Goal: Task Accomplishment & Management: Use online tool/utility

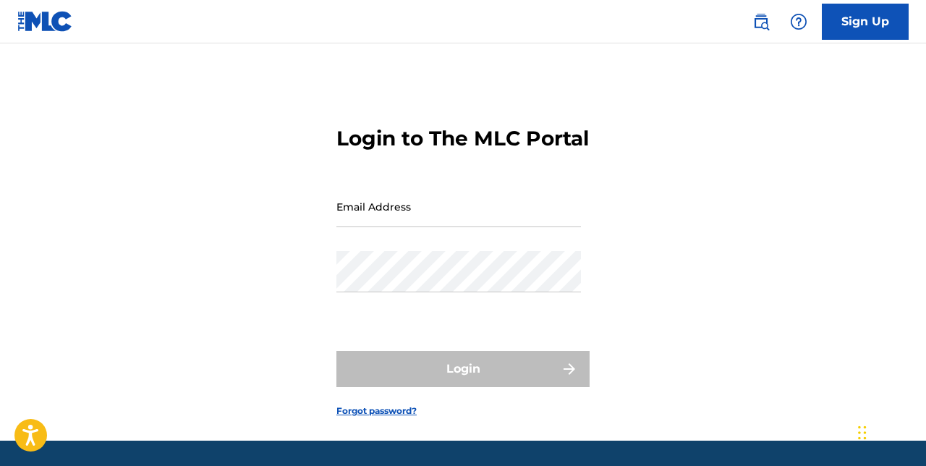
click at [441, 227] on input "Email Address" at bounding box center [458, 206] width 245 height 41
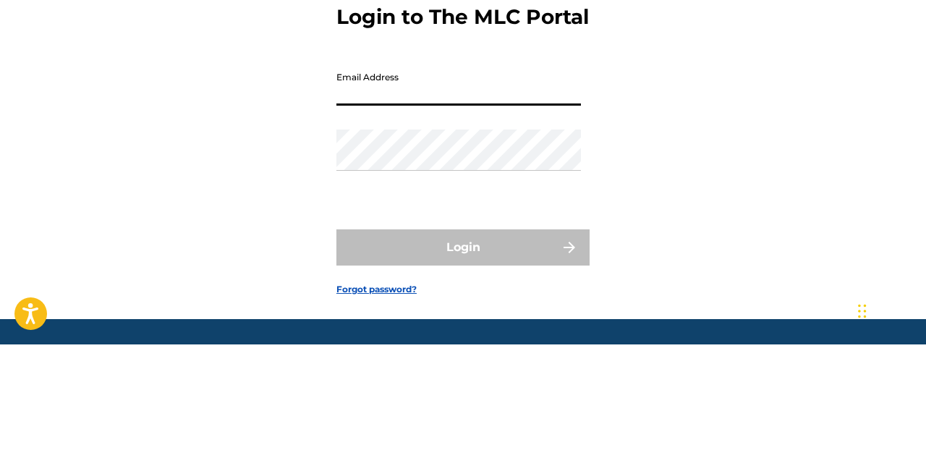
click at [398, 227] on input "Email Address" at bounding box center [458, 206] width 245 height 41
type input "[EMAIL_ADDRESS][DOMAIN_NAME]"
click at [336, 351] on button "Login" at bounding box center [462, 369] width 253 height 36
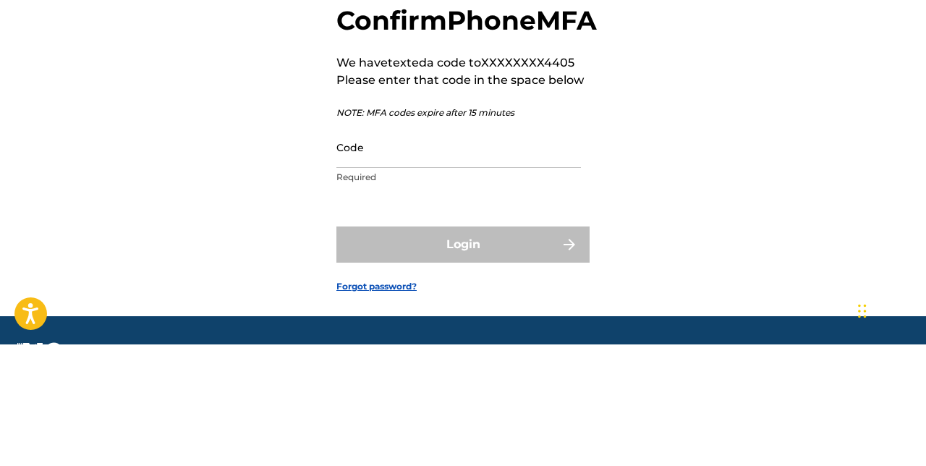
scroll to position [1, 0]
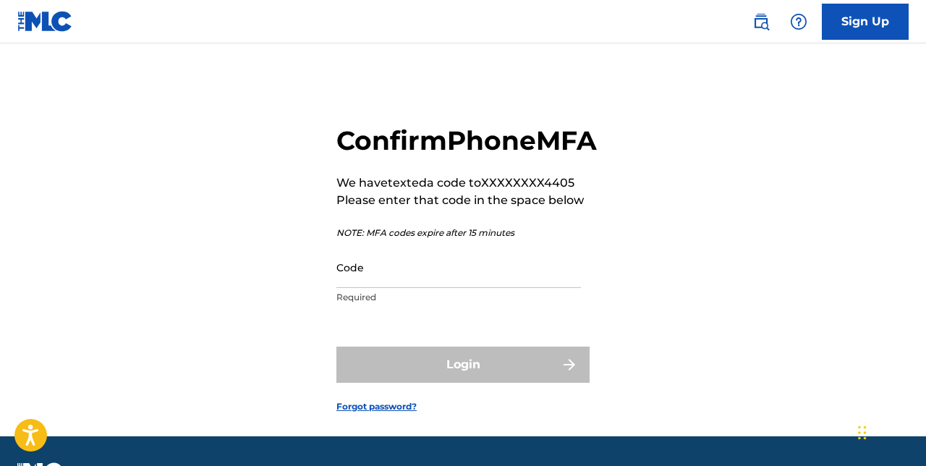
click at [444, 288] on input "Code" at bounding box center [458, 267] width 245 height 41
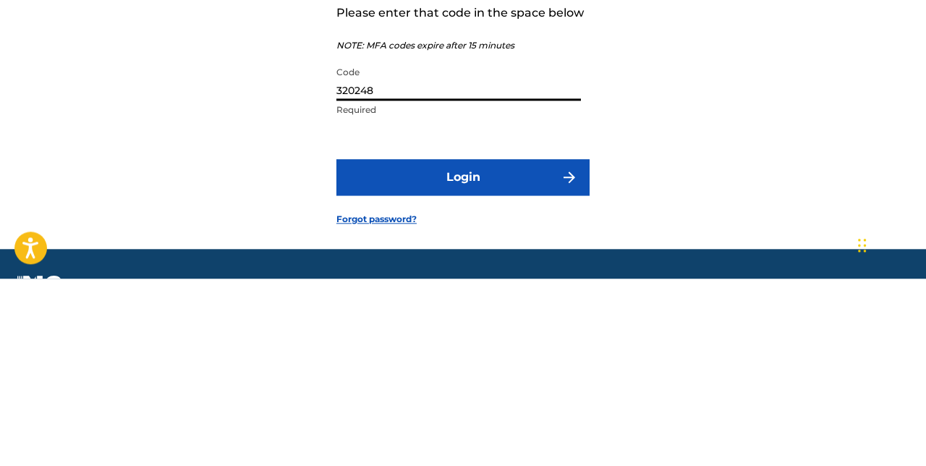
type input "320248"
click at [496, 383] on button "Login" at bounding box center [462, 365] width 253 height 36
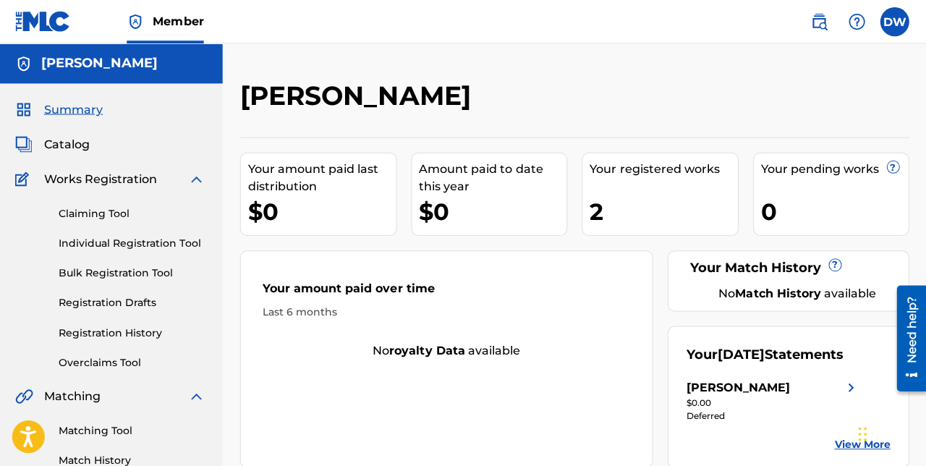
click at [667, 198] on div "2" at bounding box center [664, 211] width 148 height 33
click at [648, 190] on div "Your registered works 2" at bounding box center [660, 193] width 156 height 83
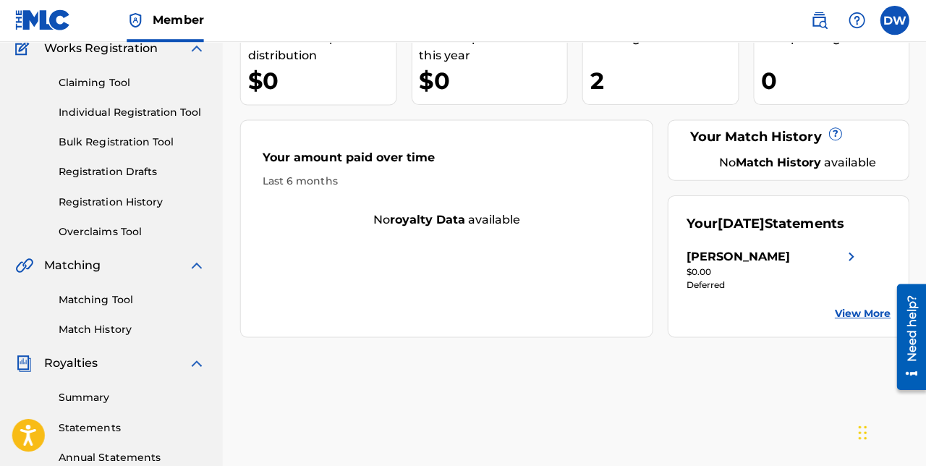
scroll to position [130, 0]
click at [69, 230] on link "Overclaims Tool" at bounding box center [134, 231] width 146 height 15
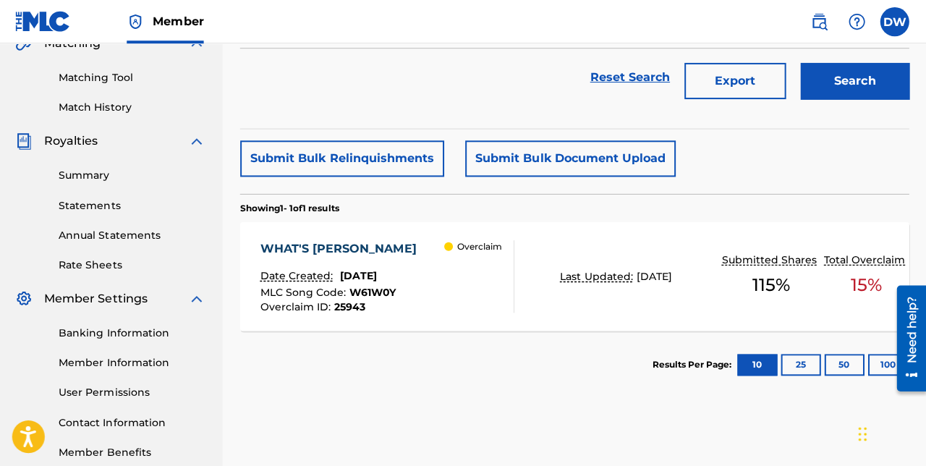
scroll to position [350, 0]
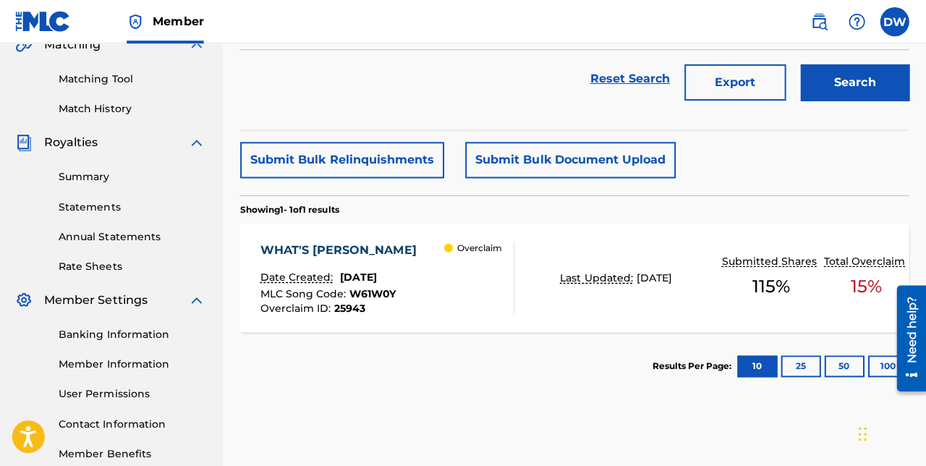
click at [323, 279] on p "Date Created:" at bounding box center [300, 276] width 76 height 15
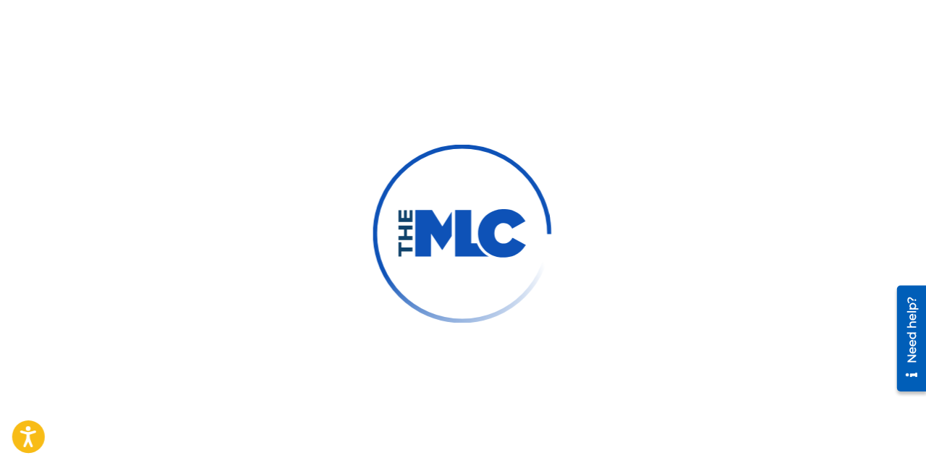
click at [381, 284] on img at bounding box center [462, 232] width 211 height 211
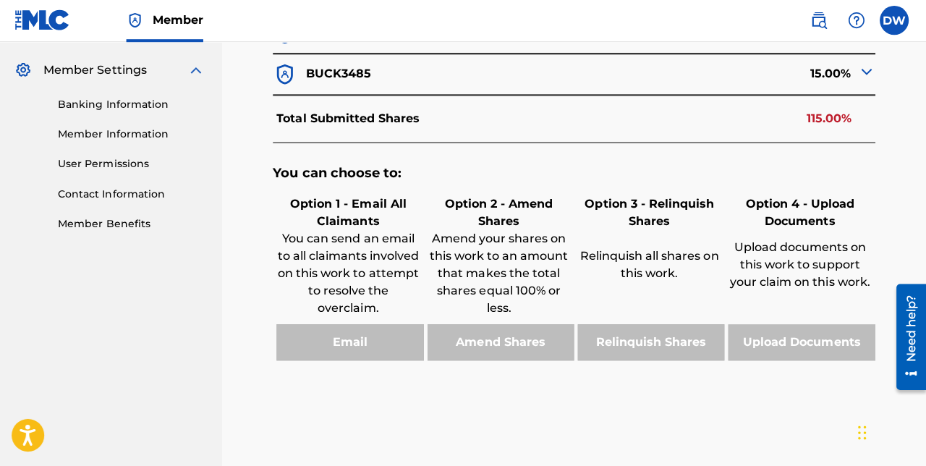
scroll to position [578, 0]
click at [343, 357] on div "Email" at bounding box center [350, 343] width 150 height 36
click at [355, 343] on div "Email" at bounding box center [350, 343] width 150 height 36
click at [346, 353] on div "Email" at bounding box center [350, 343] width 150 height 36
click at [344, 363] on div "You can choose to: Option 1 - Email All Claimants You can send an email to all …" at bounding box center [575, 271] width 601 height 254
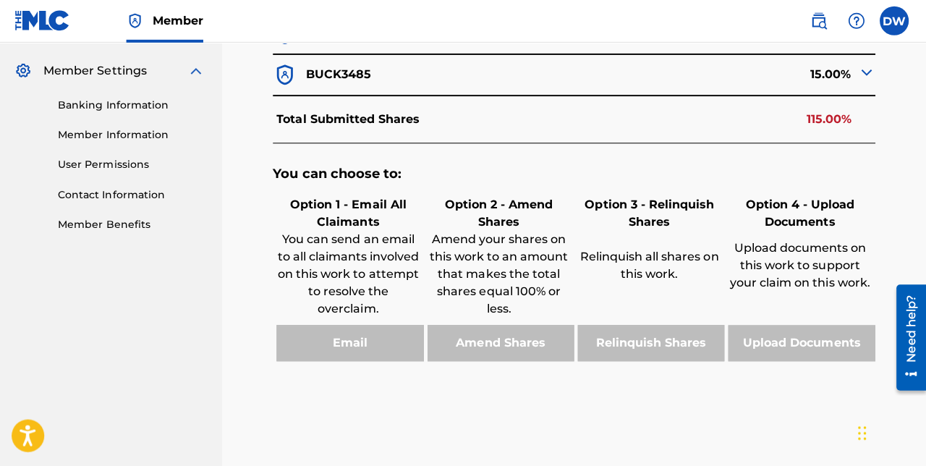
click at [339, 352] on div "Email" at bounding box center [350, 343] width 150 height 36
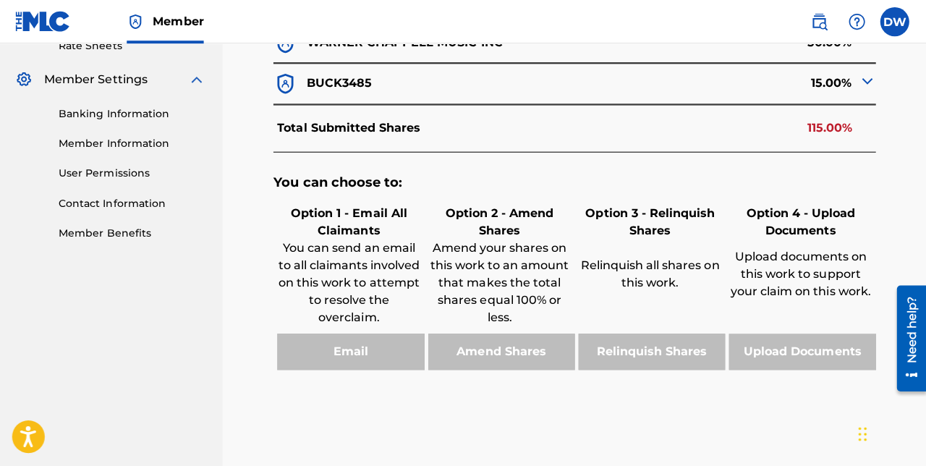
scroll to position [569, 0]
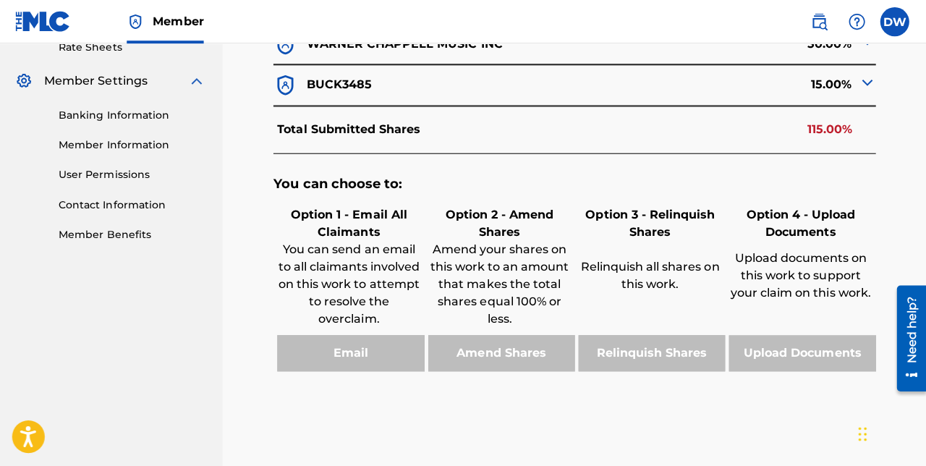
click at [352, 359] on div "Email" at bounding box center [350, 352] width 150 height 36
click at [357, 356] on div "Email" at bounding box center [350, 352] width 150 height 36
click at [360, 356] on div "Email" at bounding box center [350, 352] width 150 height 36
click at [357, 360] on div "Email" at bounding box center [350, 352] width 150 height 36
click at [351, 360] on div "Email" at bounding box center [350, 352] width 150 height 36
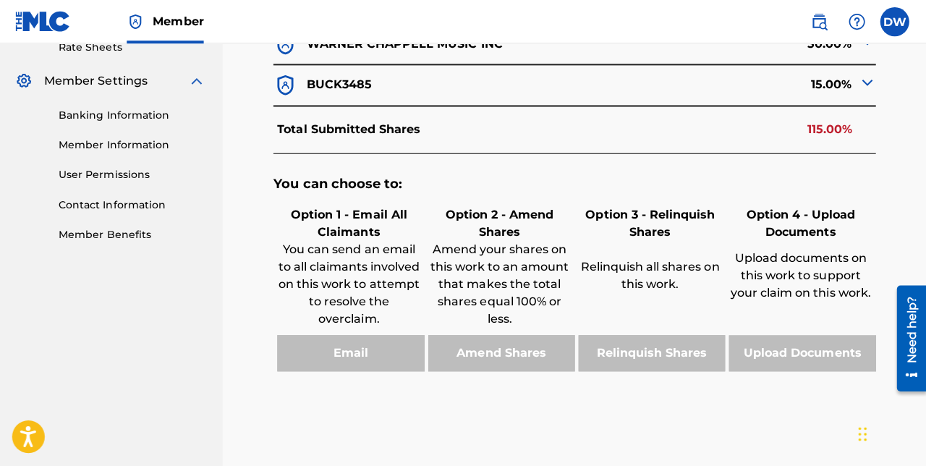
click at [352, 360] on div "Email" at bounding box center [350, 352] width 150 height 36
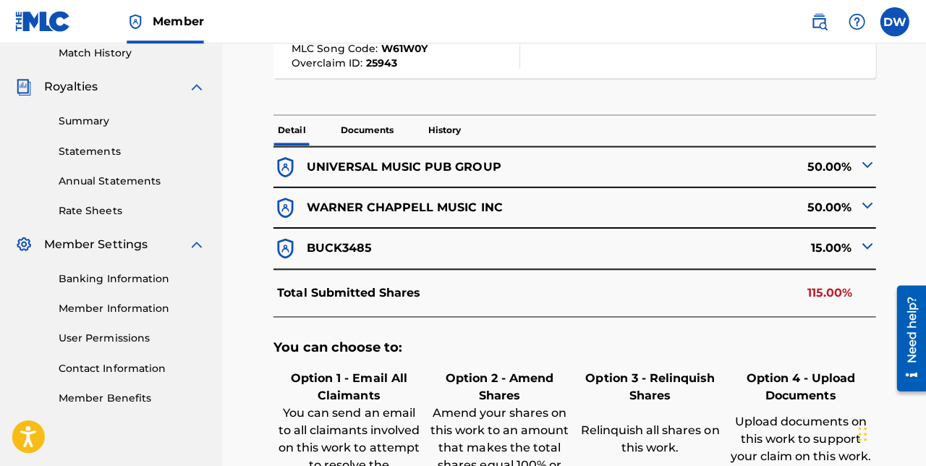
scroll to position [387, 0]
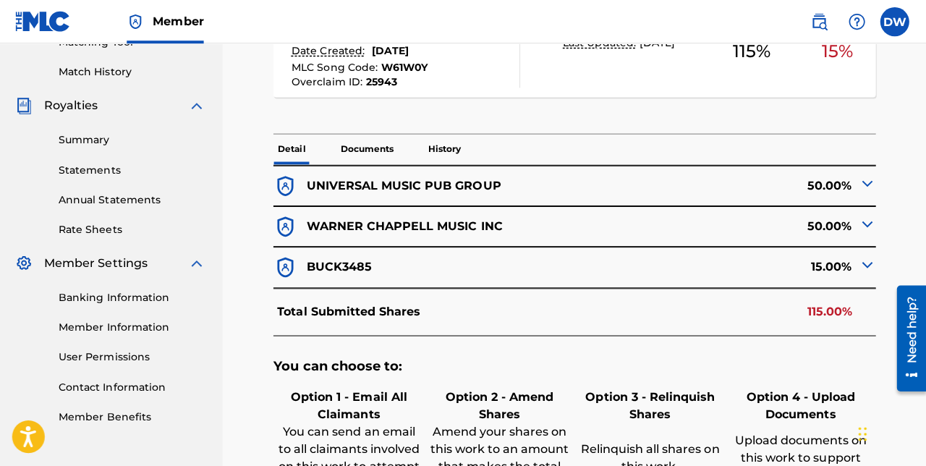
click at [362, 158] on p "Documents" at bounding box center [367, 149] width 61 height 30
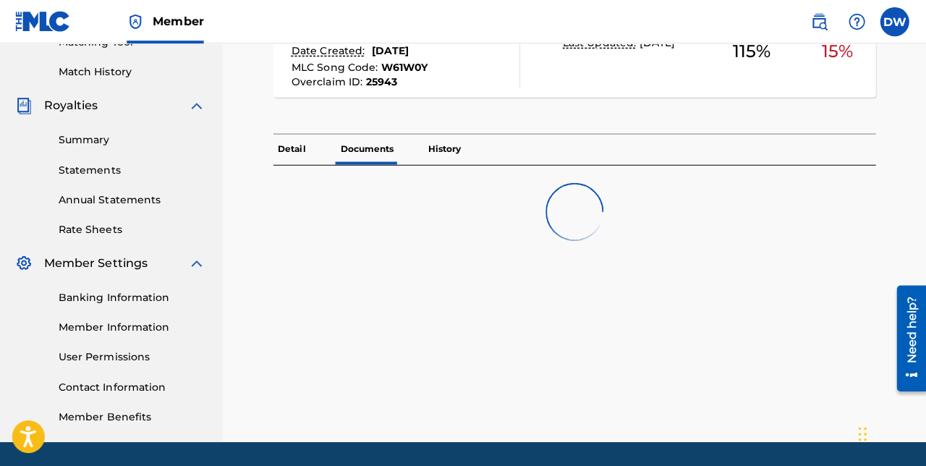
scroll to position [370, 0]
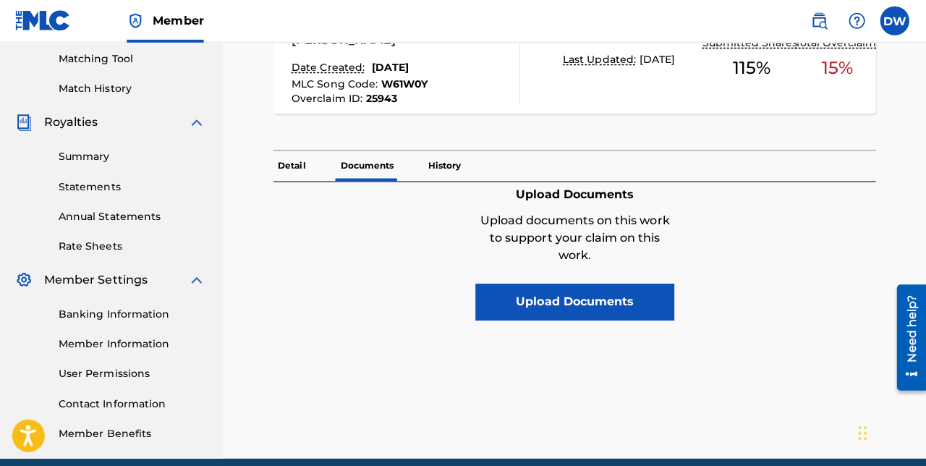
click at [444, 177] on p "History" at bounding box center [445, 166] width 41 height 30
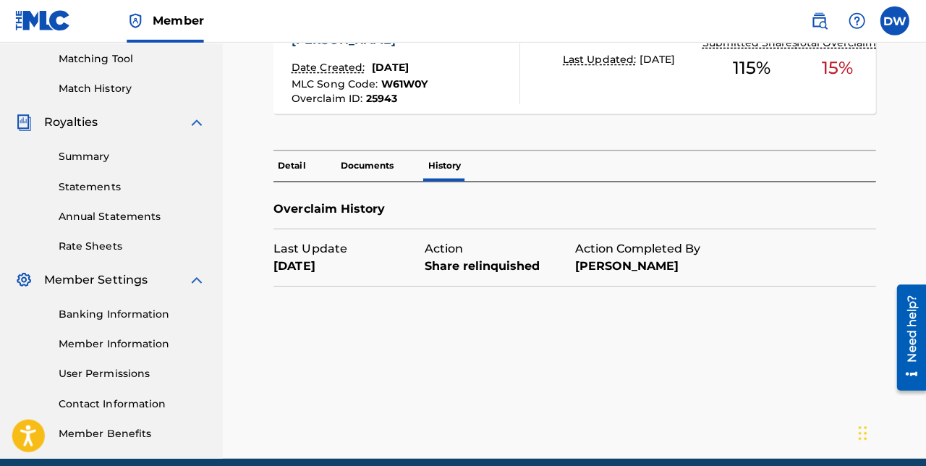
click at [318, 266] on div "August 14, 2025" at bounding box center [350, 266] width 150 height 17
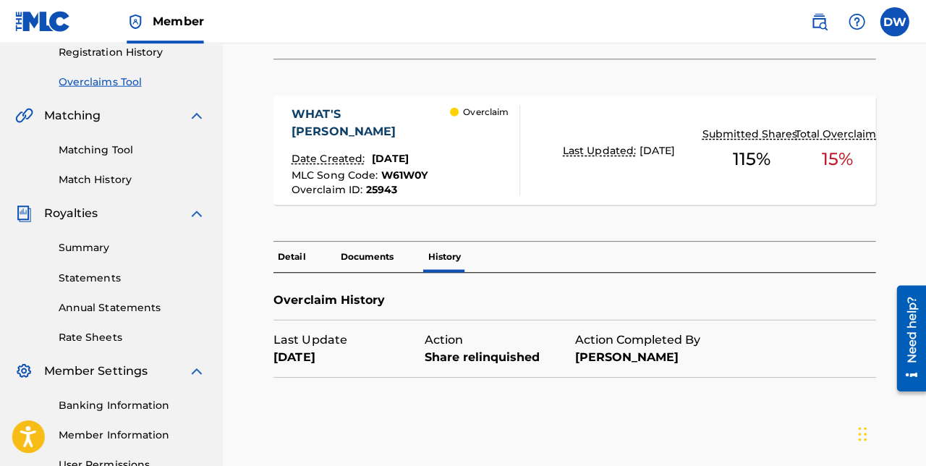
scroll to position [288, 0]
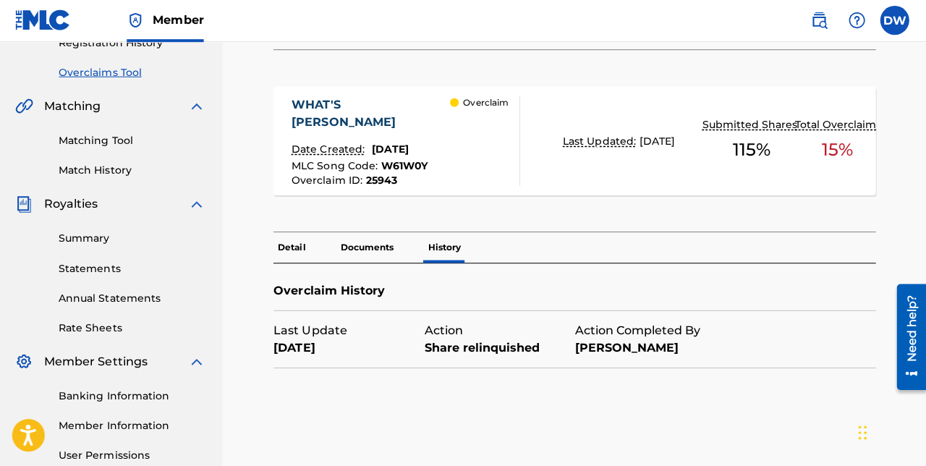
click at [772, 145] on div "115 %" at bounding box center [751, 150] width 98 height 33
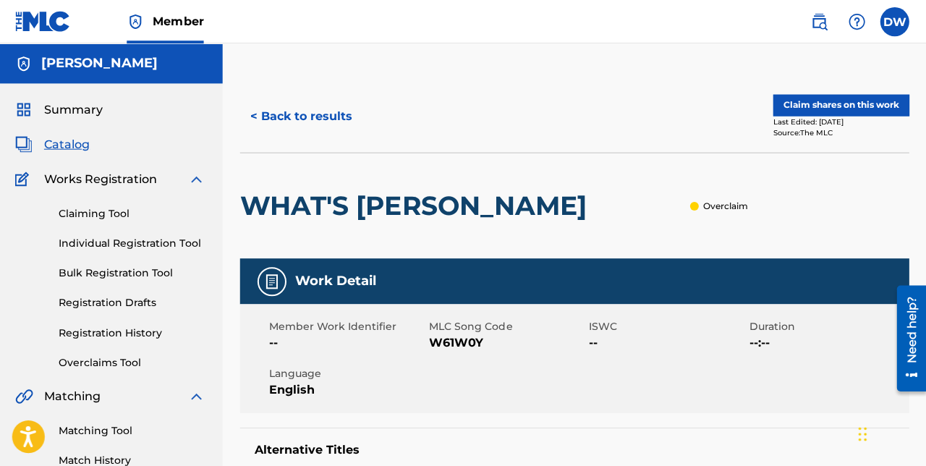
click at [263, 119] on button "< Back to results" at bounding box center [303, 116] width 122 height 36
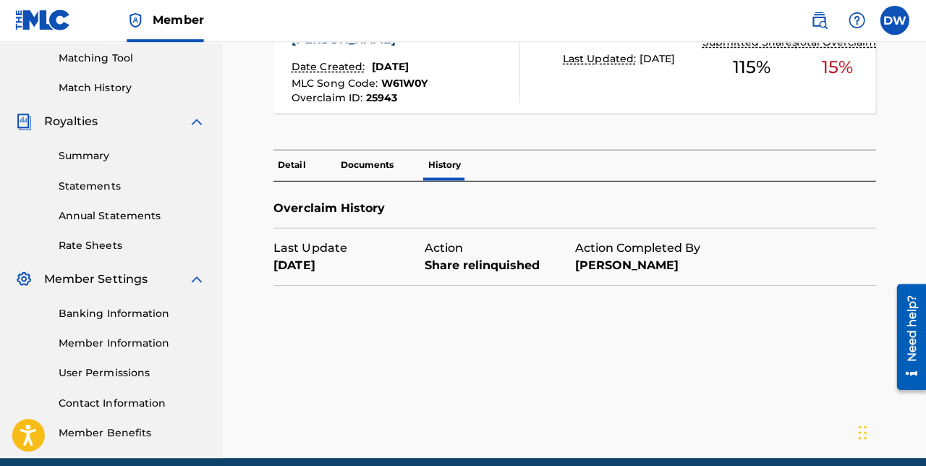
scroll to position [370, 0]
click at [279, 171] on p "Detail" at bounding box center [293, 166] width 36 height 30
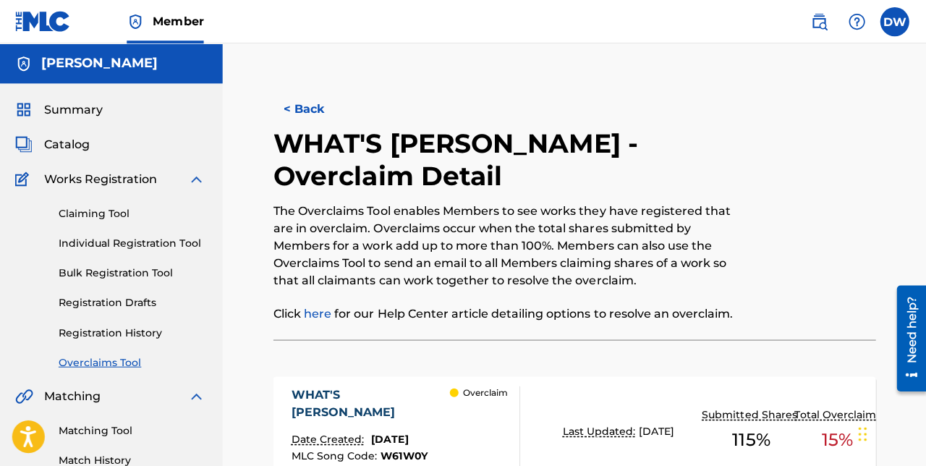
click at [300, 109] on button "< Back" at bounding box center [318, 108] width 87 height 36
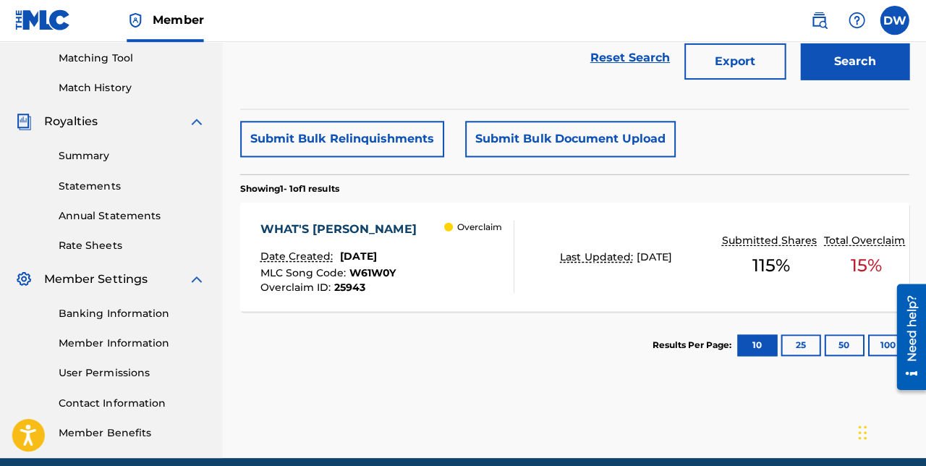
scroll to position [370, 0]
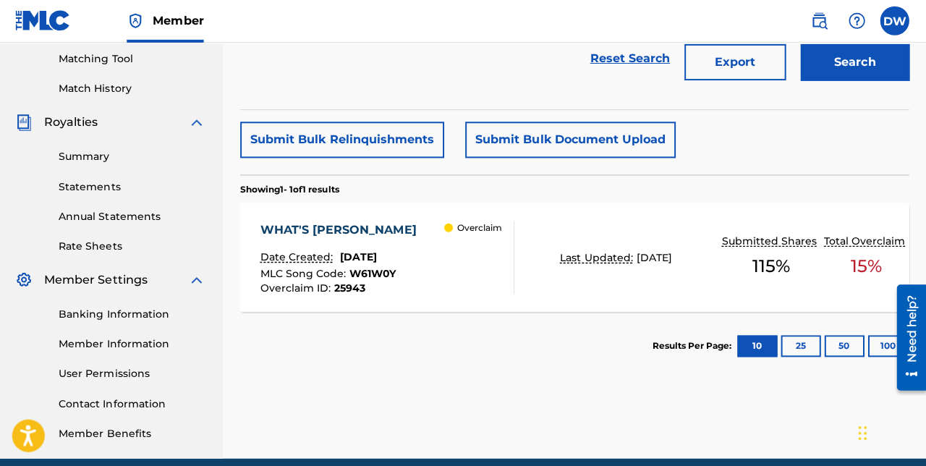
click at [140, 319] on link "Banking Information" at bounding box center [134, 314] width 146 height 15
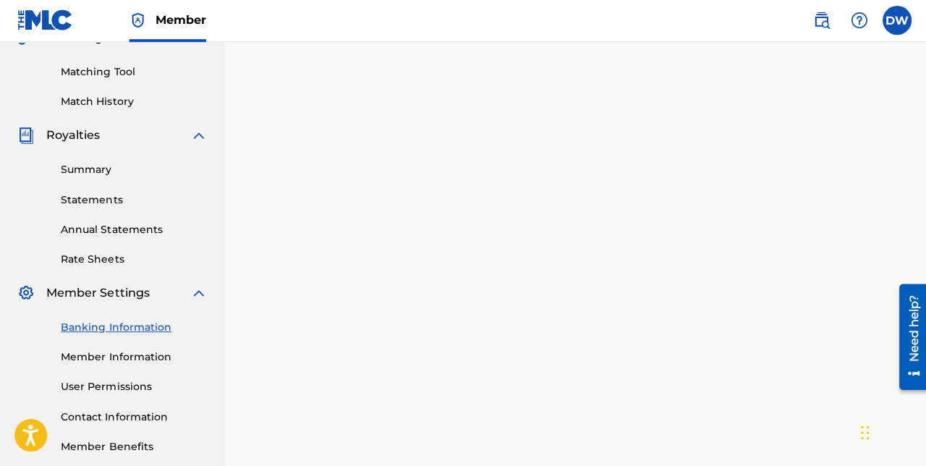
scroll to position [361, 0]
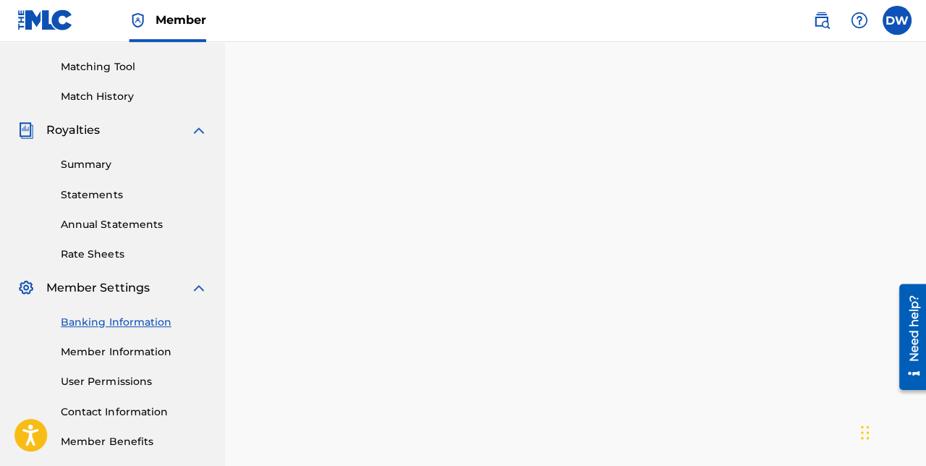
click at [142, 355] on link "Member Information" at bounding box center [134, 352] width 146 height 15
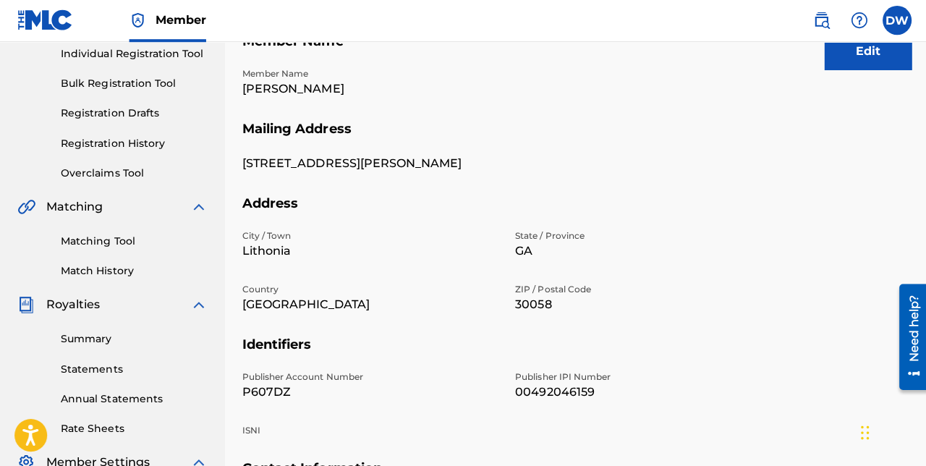
scroll to position [188, 0]
click at [74, 175] on link "Overclaims Tool" at bounding box center [134, 173] width 146 height 15
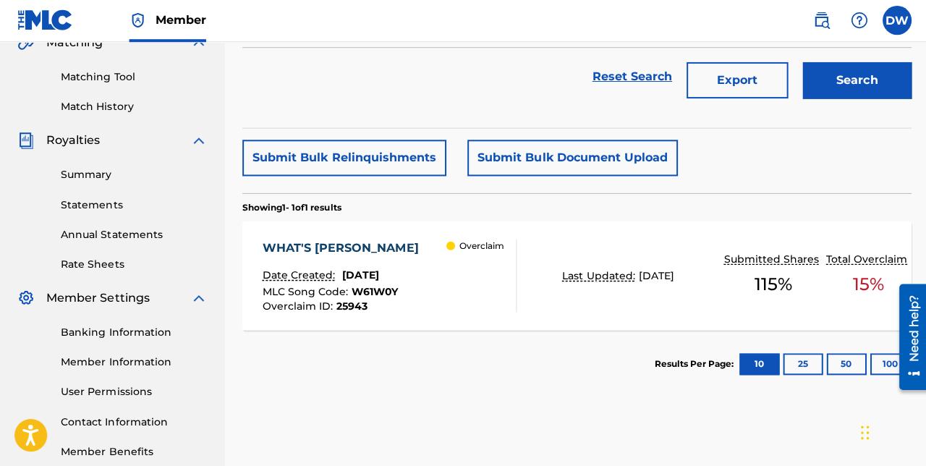
scroll to position [370, 0]
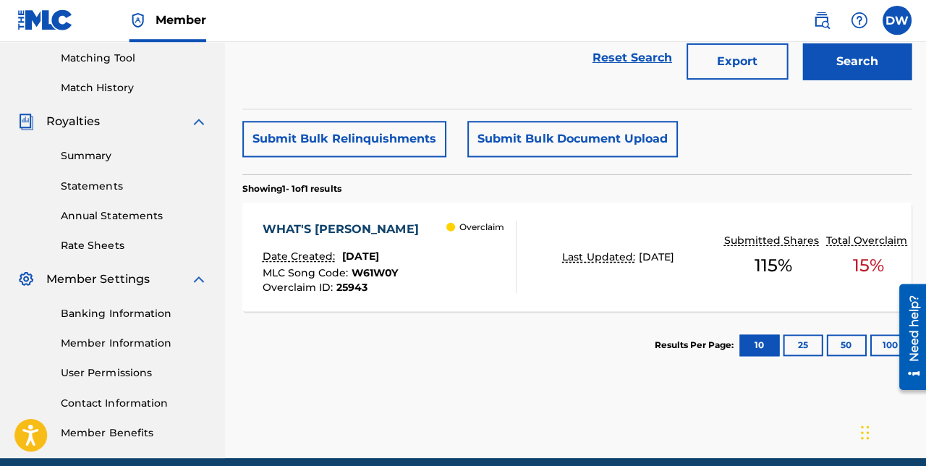
click at [803, 339] on button "25" at bounding box center [801, 346] width 40 height 22
click at [829, 347] on button "50" at bounding box center [844, 346] width 40 height 22
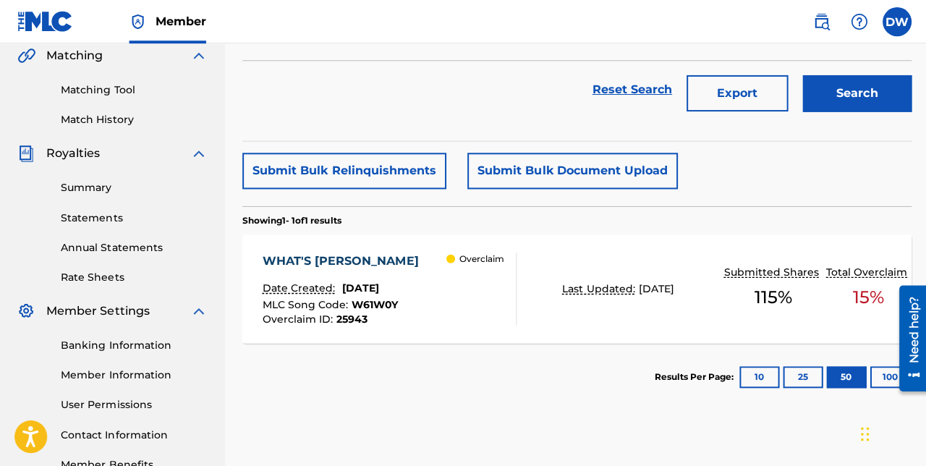
scroll to position [339, 0]
click at [75, 192] on link "Summary" at bounding box center [134, 188] width 146 height 15
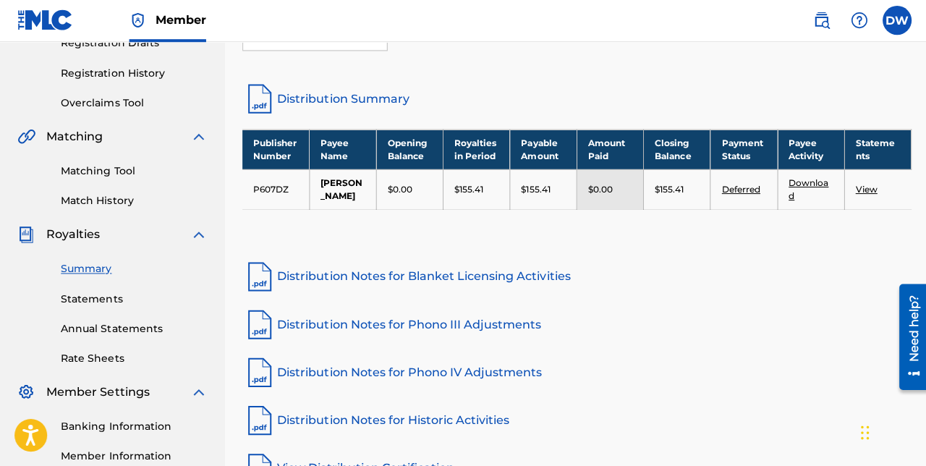
scroll to position [260, 0]
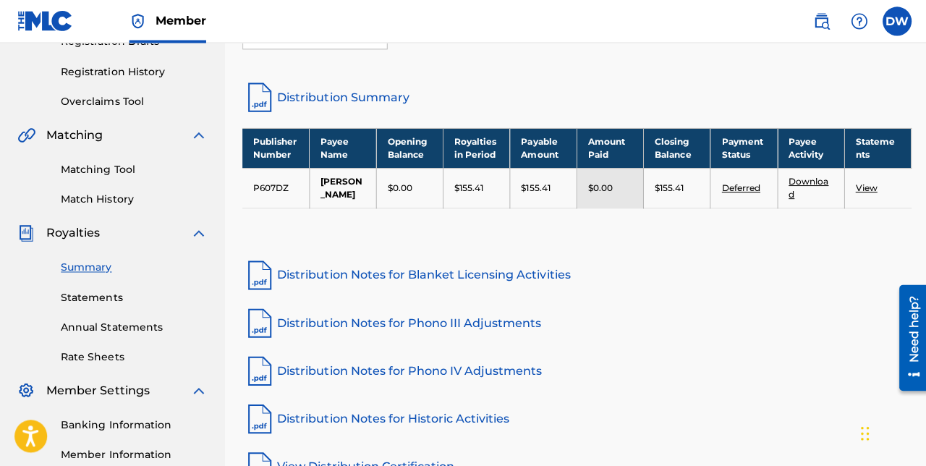
click at [855, 193] on link "View" at bounding box center [864, 187] width 22 height 11
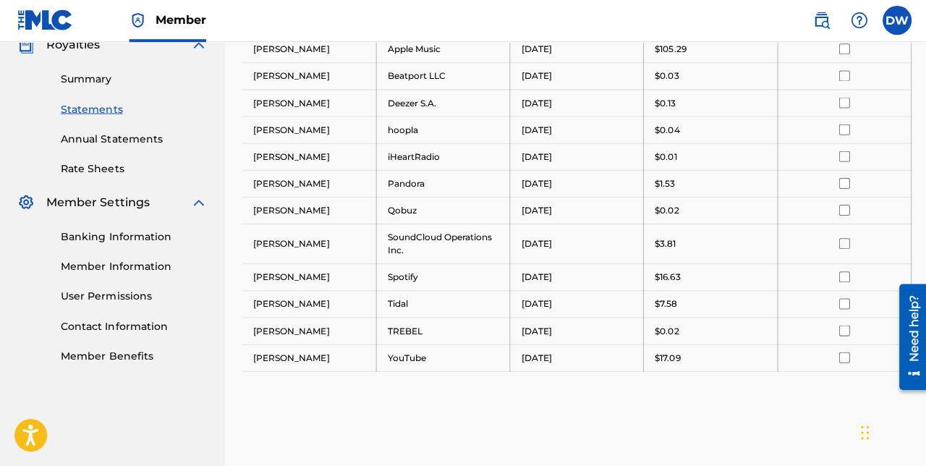
scroll to position [447, 0]
click at [87, 301] on link "User Permissions" at bounding box center [134, 296] width 146 height 15
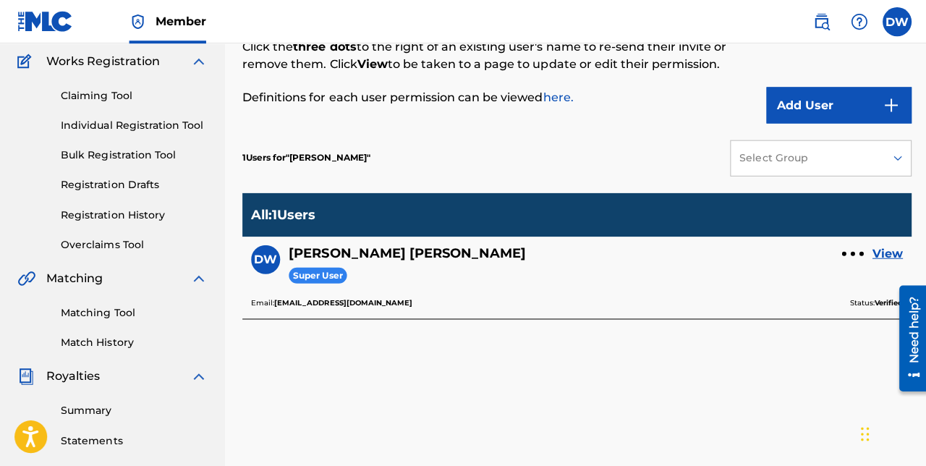
scroll to position [117, 0]
click at [873, 258] on link "View" at bounding box center [885, 253] width 30 height 17
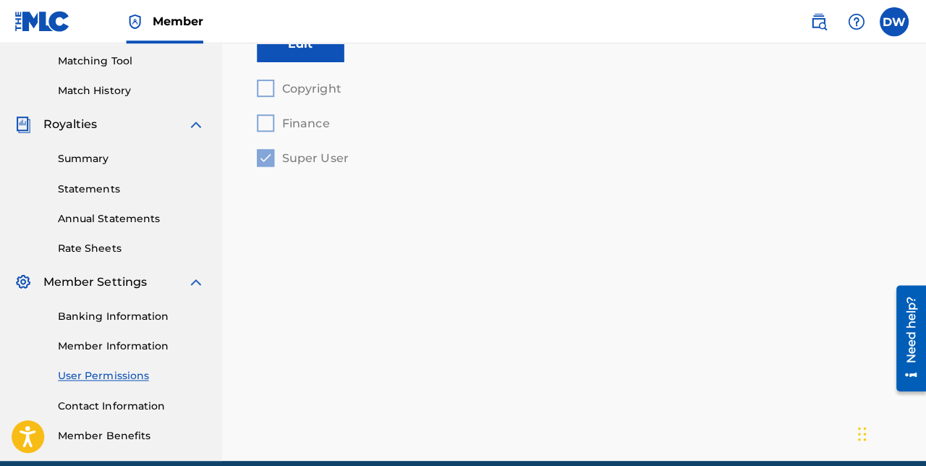
scroll to position [370, 0]
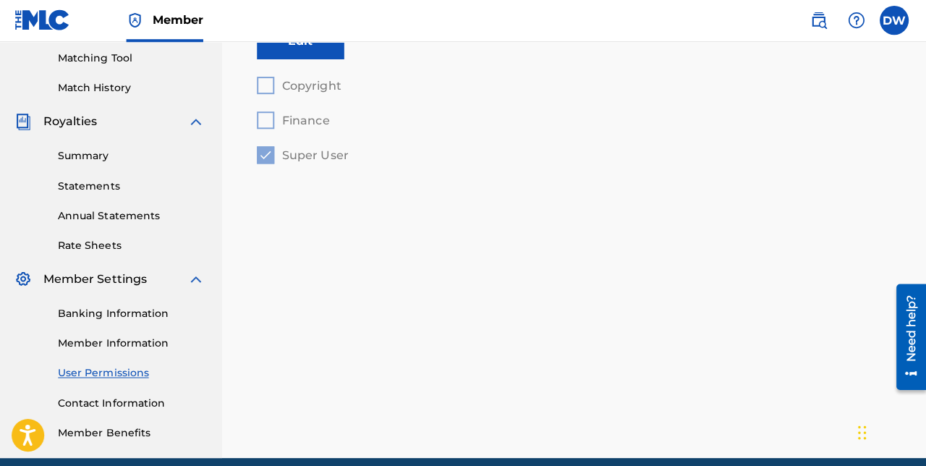
click at [76, 436] on link "Member Benefits" at bounding box center [134, 432] width 146 height 15
click at [74, 92] on link "Match History" at bounding box center [134, 87] width 146 height 15
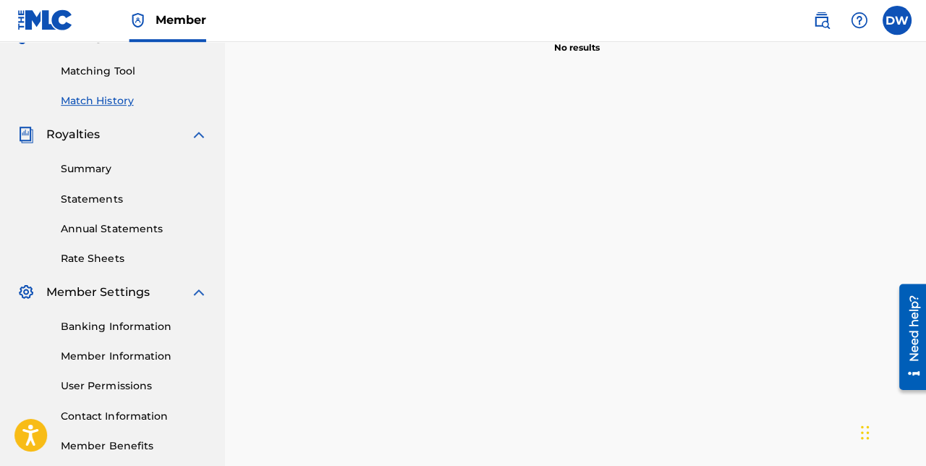
scroll to position [370, 0]
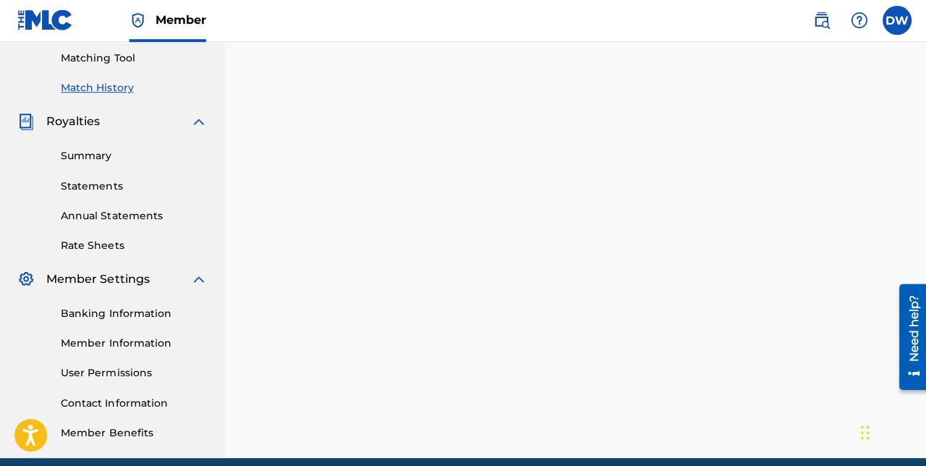
click at [67, 314] on link "Banking Information" at bounding box center [134, 314] width 146 height 15
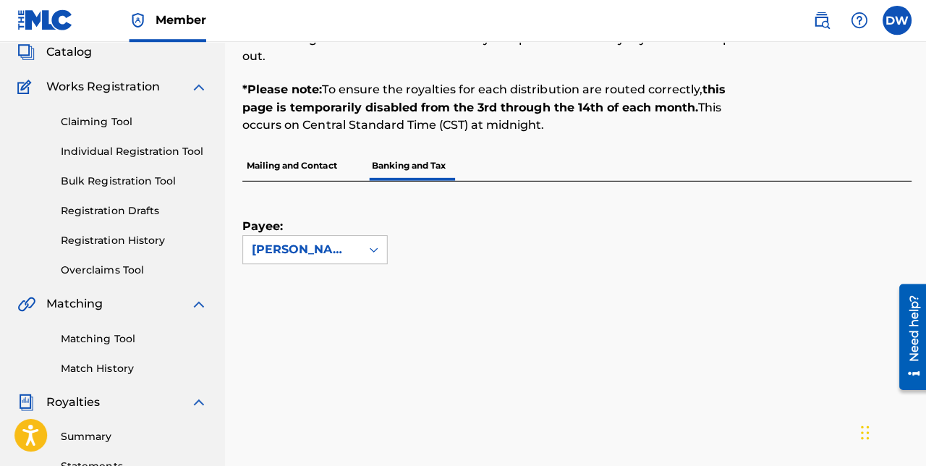
scroll to position [91, 0]
click at [259, 287] on div "David Nathaniel Wortham" at bounding box center [313, 282] width 143 height 36
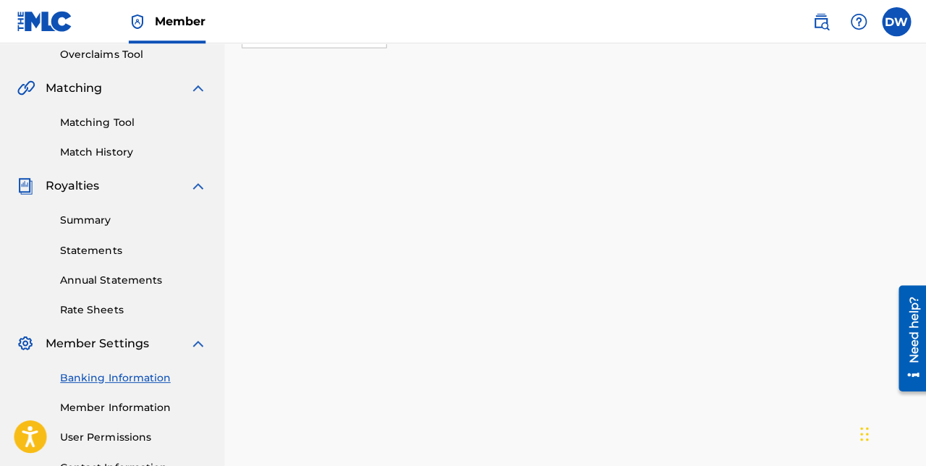
scroll to position [307, 0]
click at [66, 247] on link "Statements" at bounding box center [134, 249] width 146 height 15
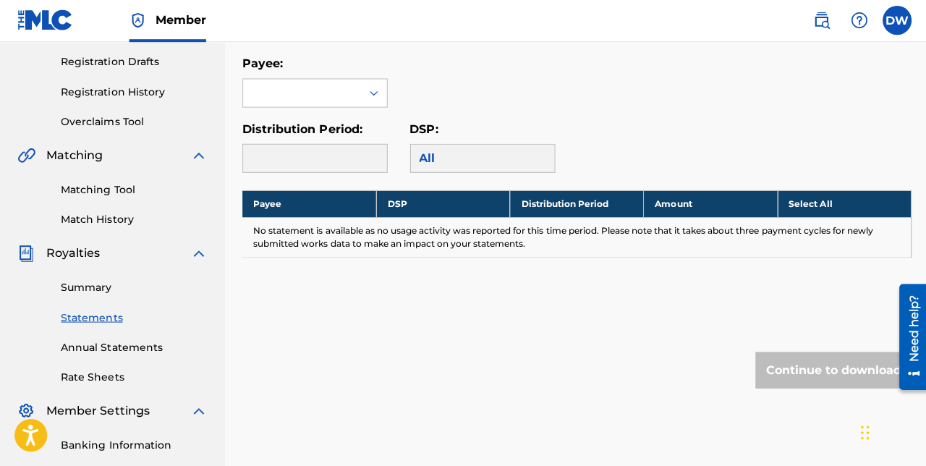
scroll to position [243, 0]
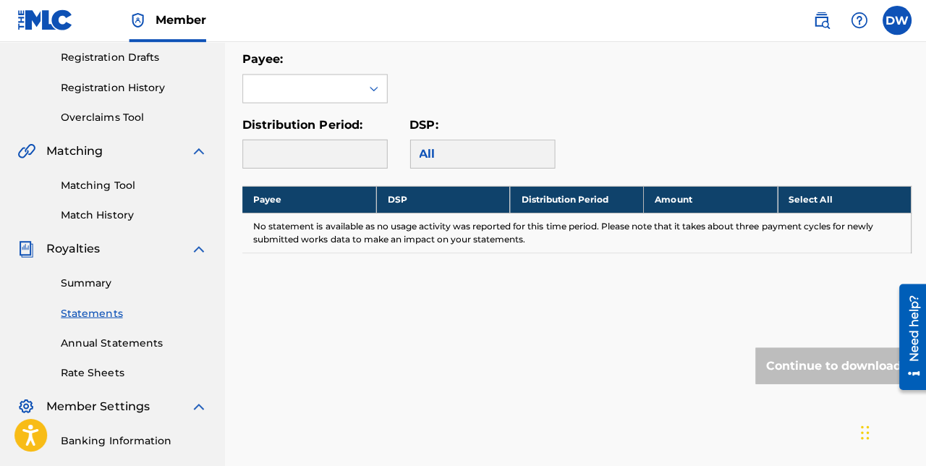
click at [825, 208] on th "Select All" at bounding box center [841, 200] width 133 height 27
click at [823, 203] on th "Select All" at bounding box center [841, 200] width 133 height 27
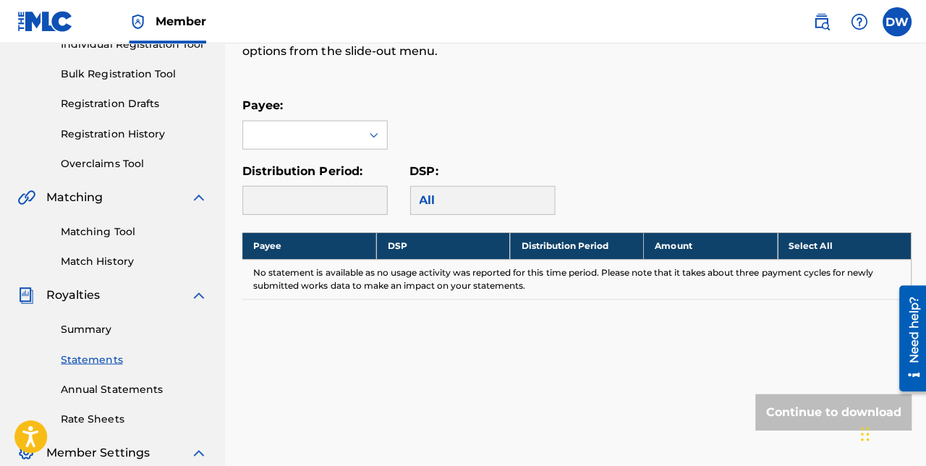
scroll to position [200, 0]
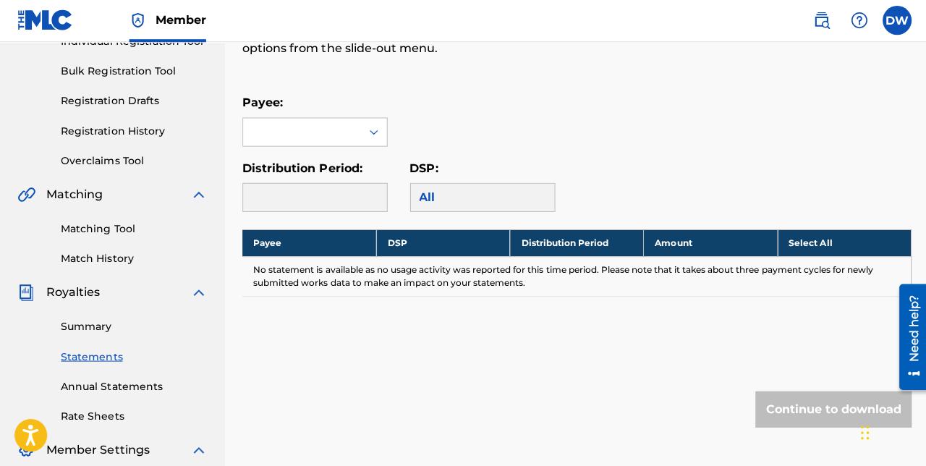
click at [75, 259] on link "Match History" at bounding box center [134, 259] width 146 height 15
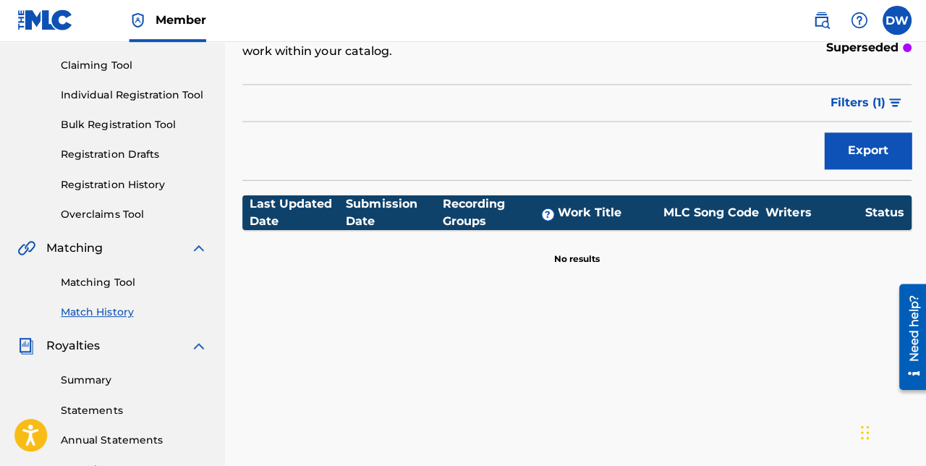
scroll to position [148, 0]
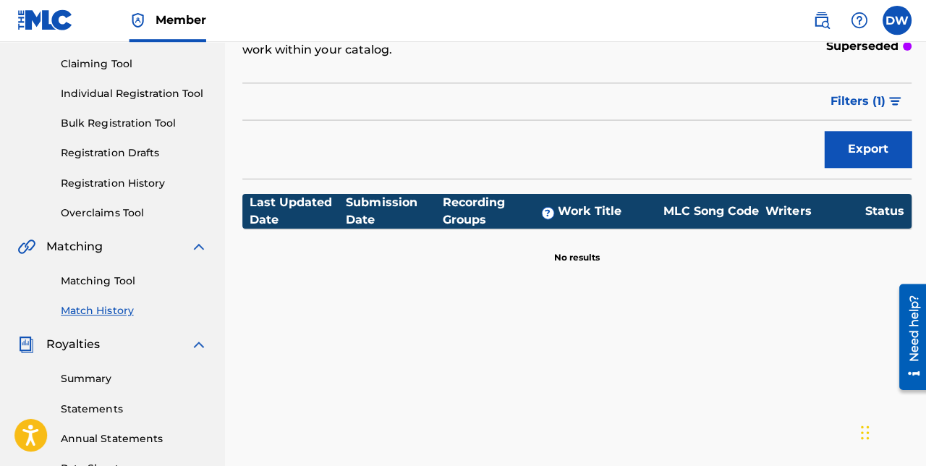
click at [80, 431] on link "Annual Statements" at bounding box center [134, 438] width 146 height 15
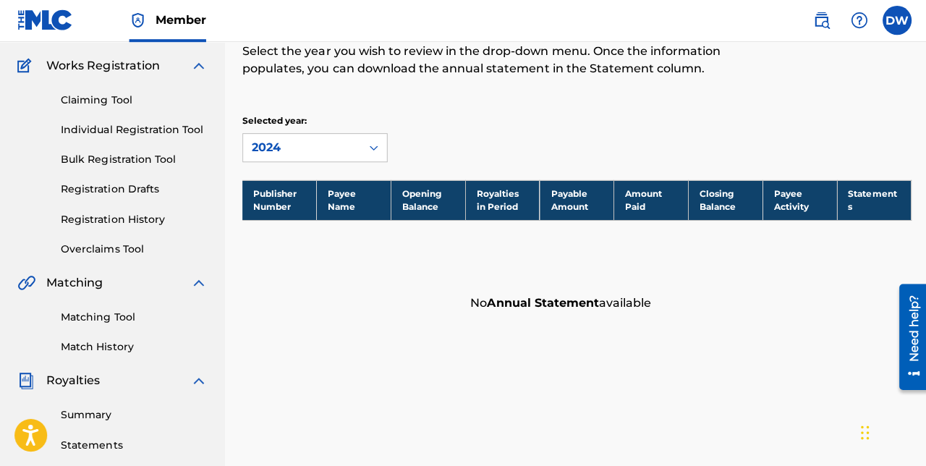
scroll to position [113, 0]
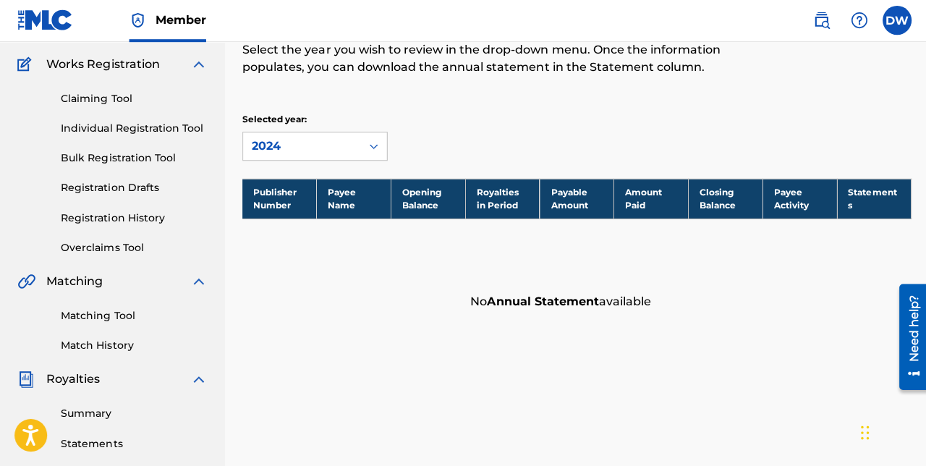
click at [78, 416] on link "Summary" at bounding box center [134, 414] width 146 height 15
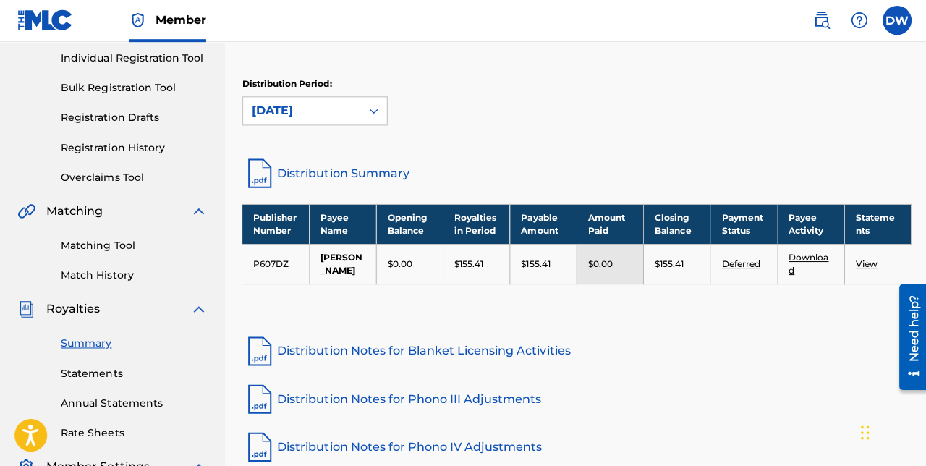
scroll to position [186, 0]
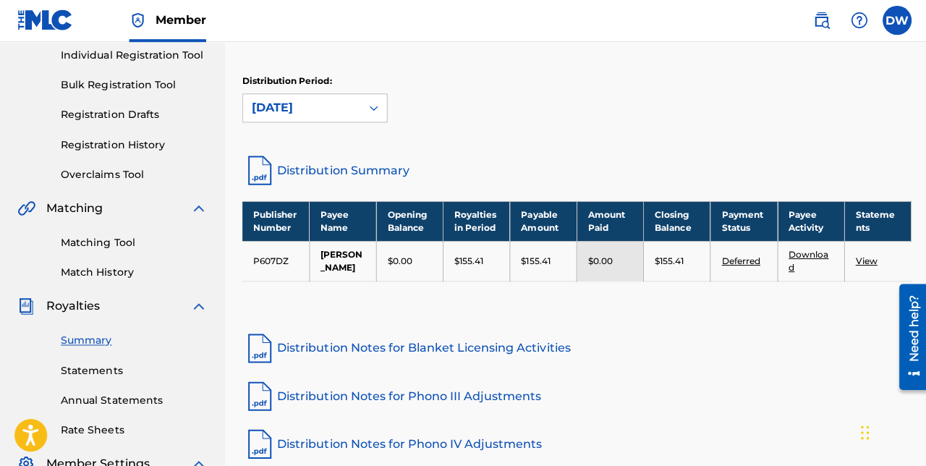
click at [841, 314] on div "Publisher Number Payee Name Opening Balance Royalties in Period Payable Amount …" at bounding box center [575, 260] width 667 height 116
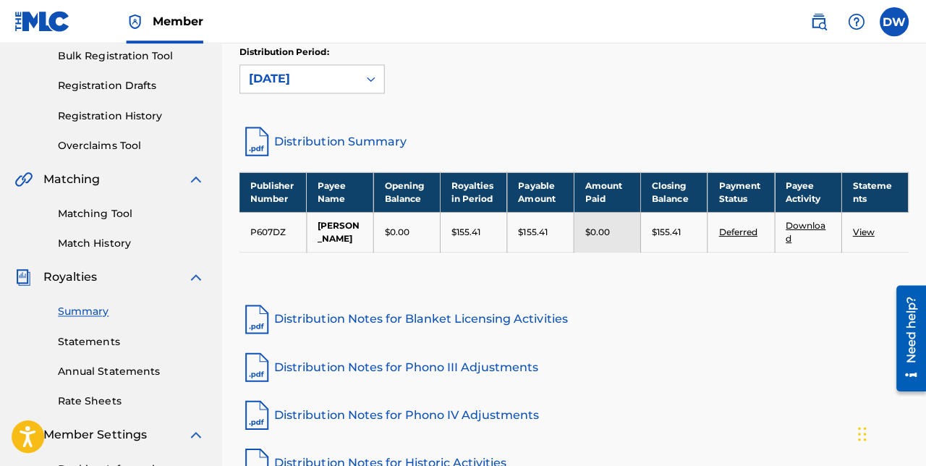
scroll to position [216, 0]
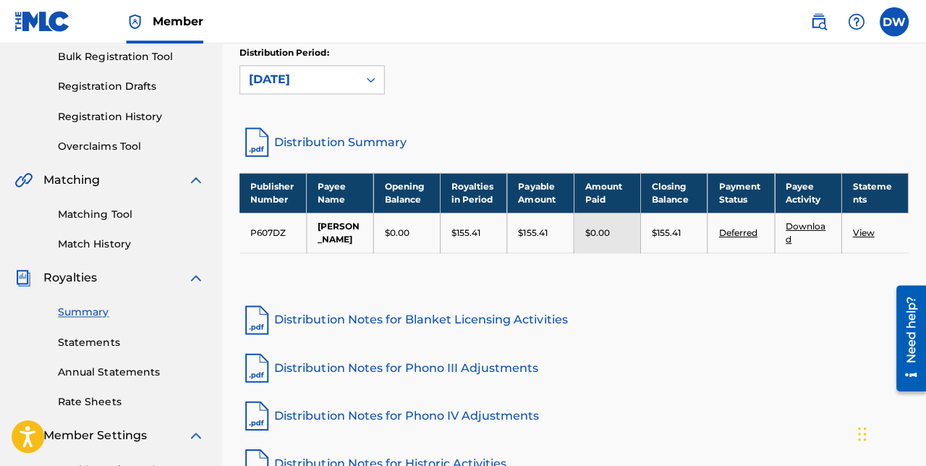
click at [739, 234] on link "Deferred" at bounding box center [738, 231] width 38 height 11
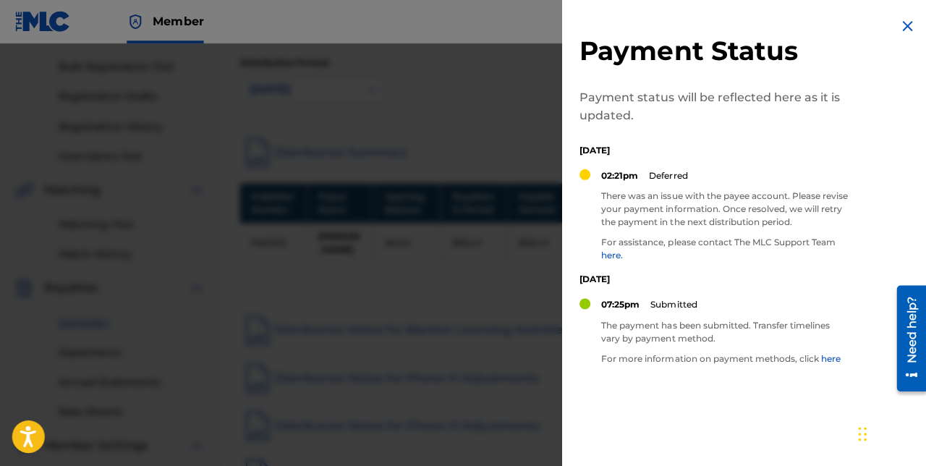
scroll to position [205, 0]
click at [705, 217] on p "There was an issue with the payee account. Please revise your payment informati…" at bounding box center [725, 208] width 246 height 39
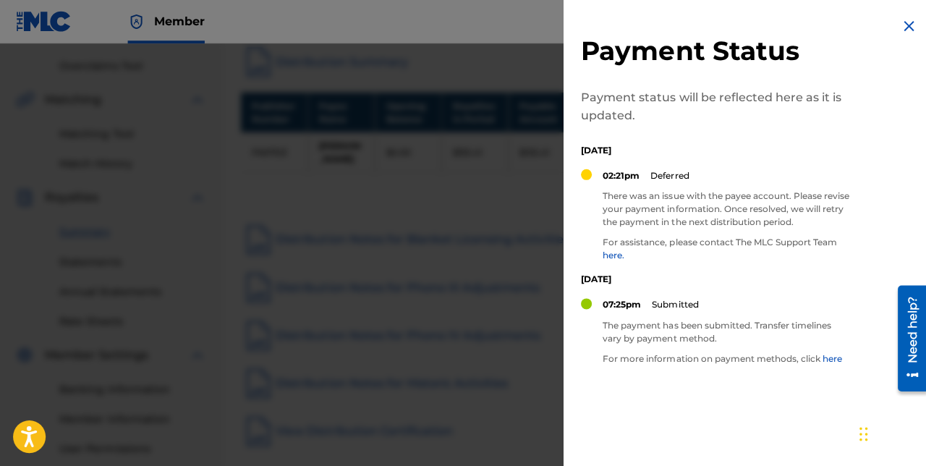
scroll to position [296, 0]
click at [619, 255] on link "here." at bounding box center [613, 254] width 22 height 11
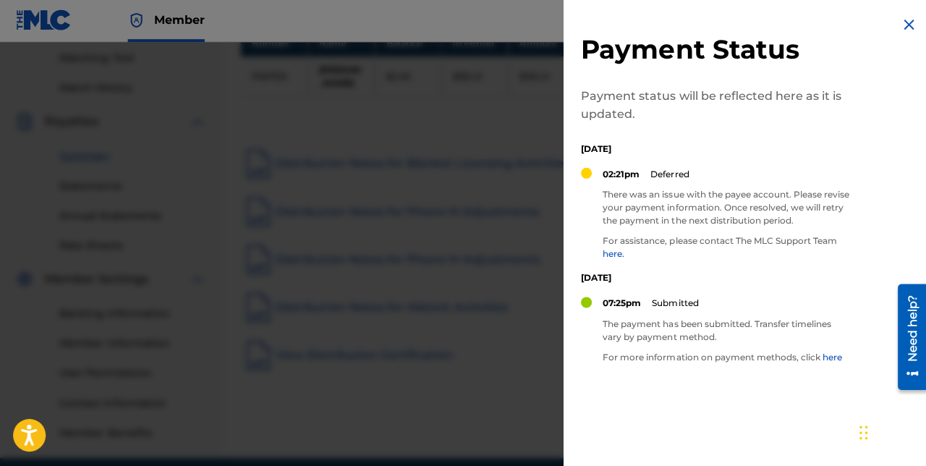
scroll to position [370, 0]
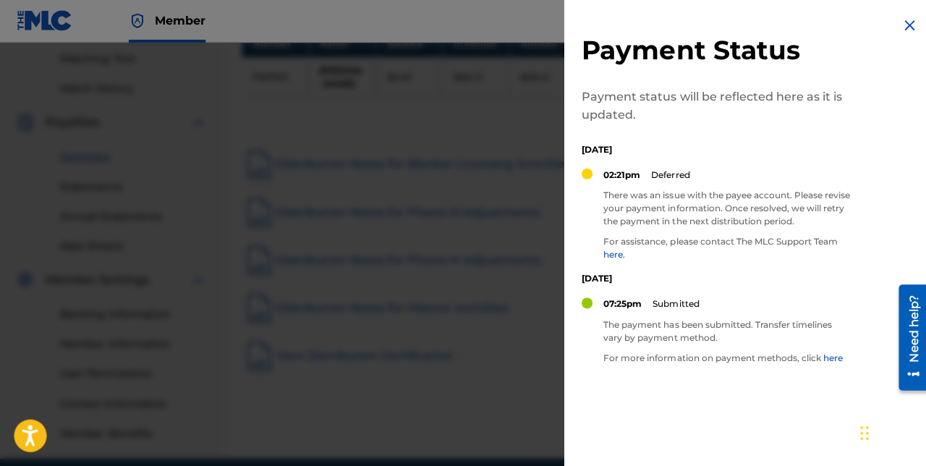
click at [899, 31] on img at bounding box center [907, 25] width 17 height 17
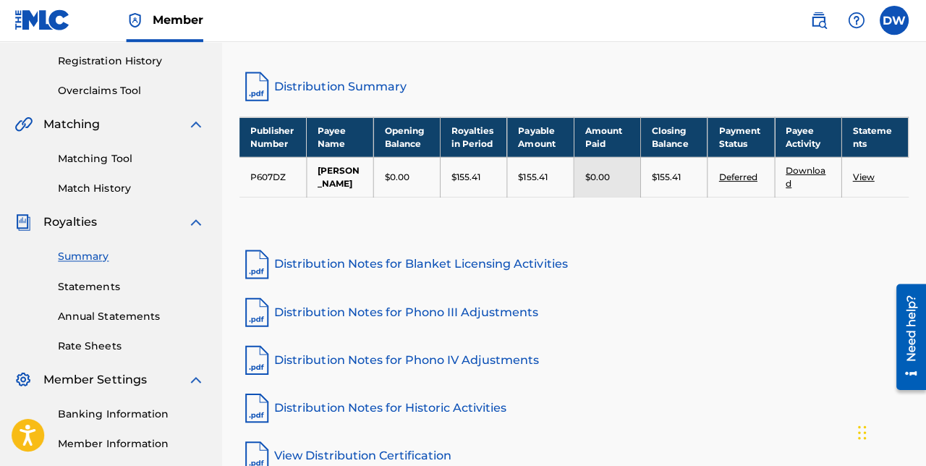
scroll to position [271, 0]
click at [861, 181] on link "View" at bounding box center [864, 176] width 22 height 11
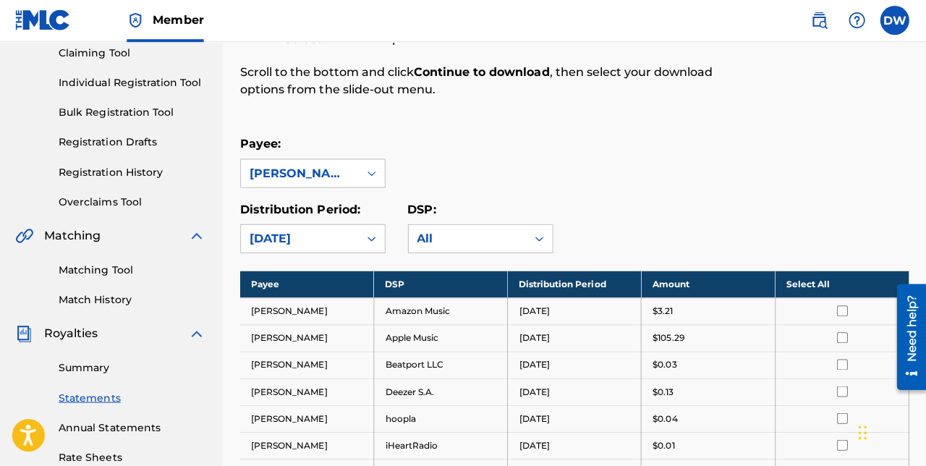
scroll to position [165, 0]
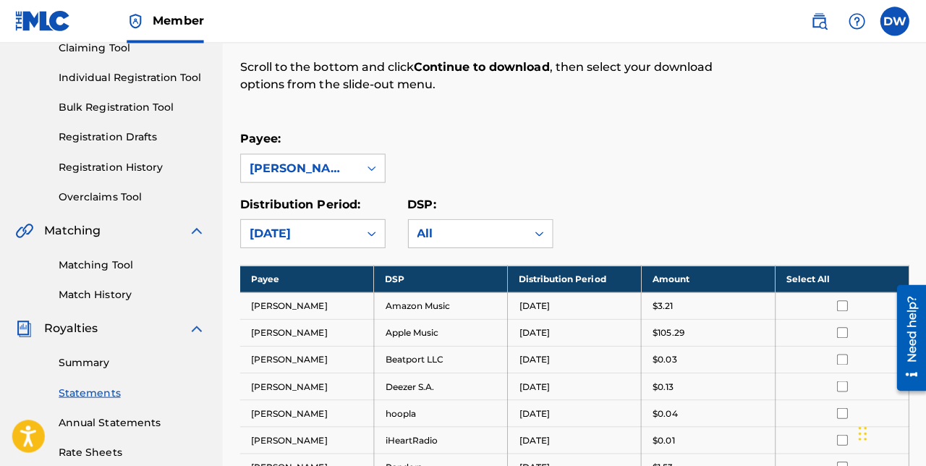
click at [27, 339] on div "Summary Statements Annual Statements Rate Sheets" at bounding box center [112, 397] width 190 height 122
click at [23, 346] on div "Summary Statements Annual Statements Rate Sheets" at bounding box center [112, 397] width 190 height 122
click at [20, 336] on img at bounding box center [25, 327] width 17 height 17
click at [19, 328] on img at bounding box center [25, 327] width 17 height 17
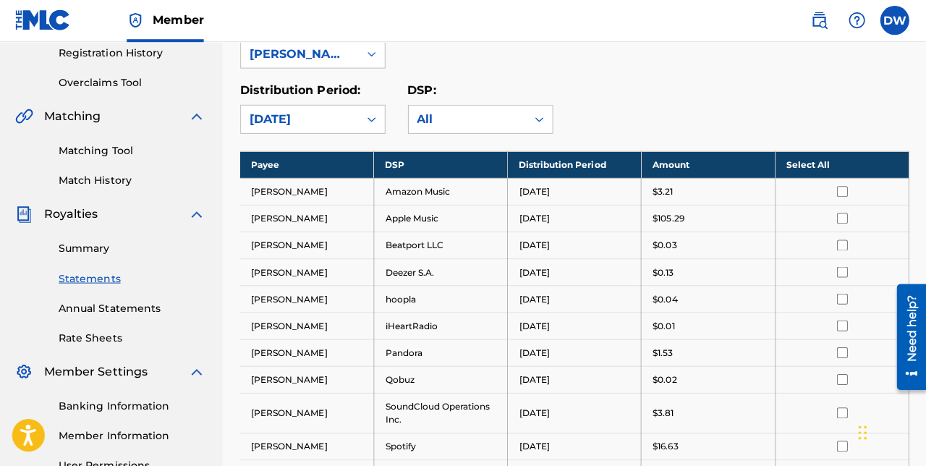
scroll to position [279, 0]
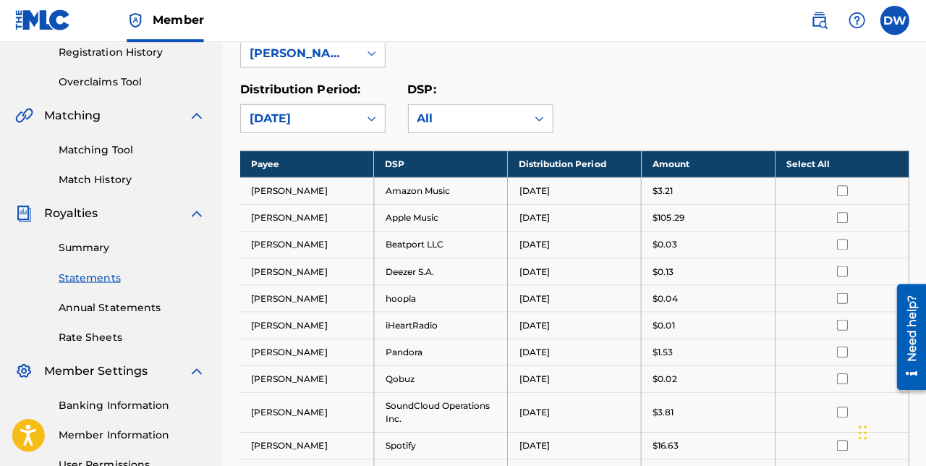
click at [74, 242] on link "Summary" at bounding box center [134, 248] width 146 height 15
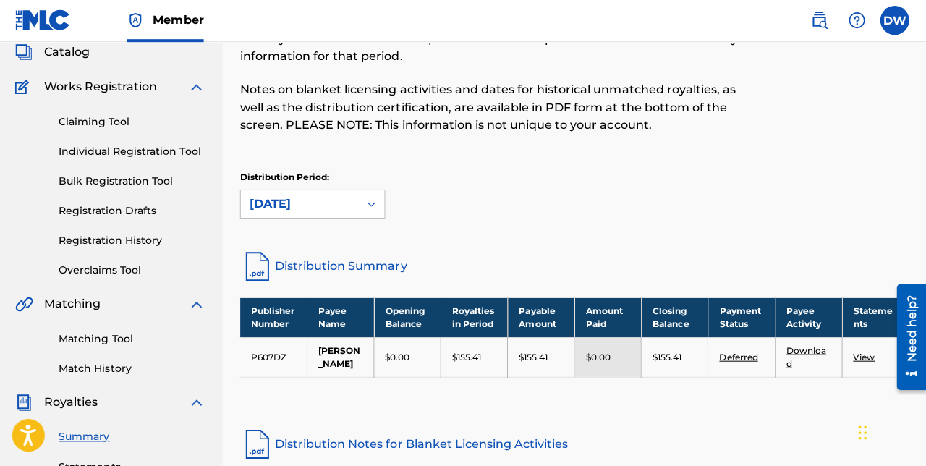
scroll to position [91, 0]
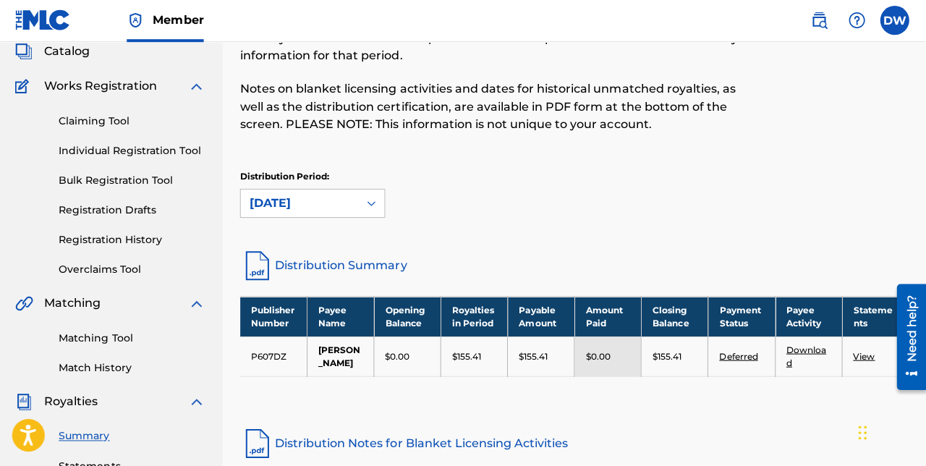
click at [729, 360] on link "Deferred" at bounding box center [738, 356] width 38 height 11
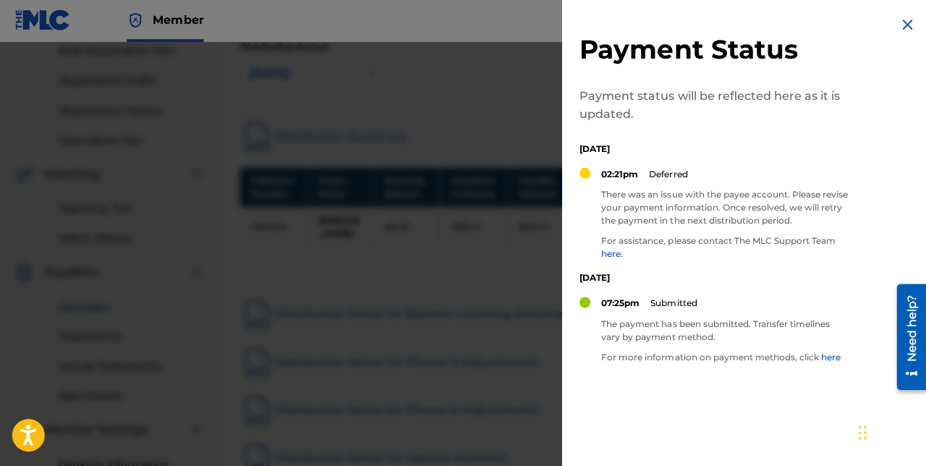
scroll to position [226, 0]
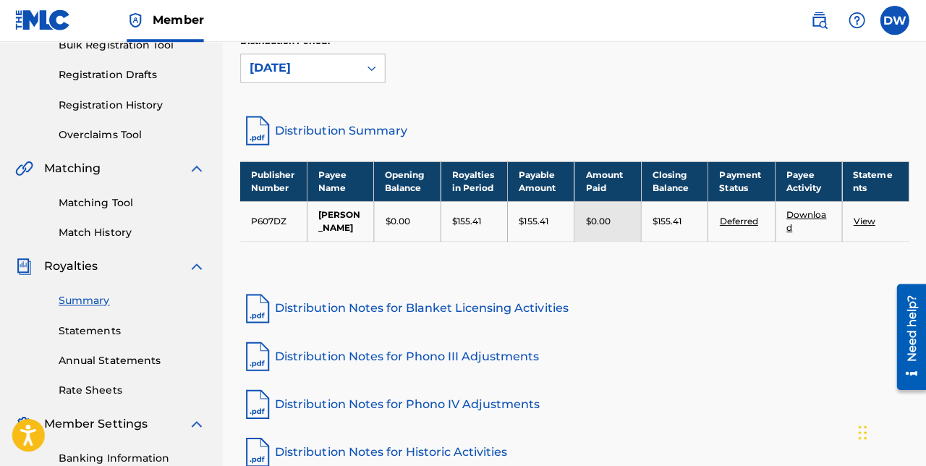
click at [745, 226] on link "Deferred" at bounding box center [738, 221] width 38 height 11
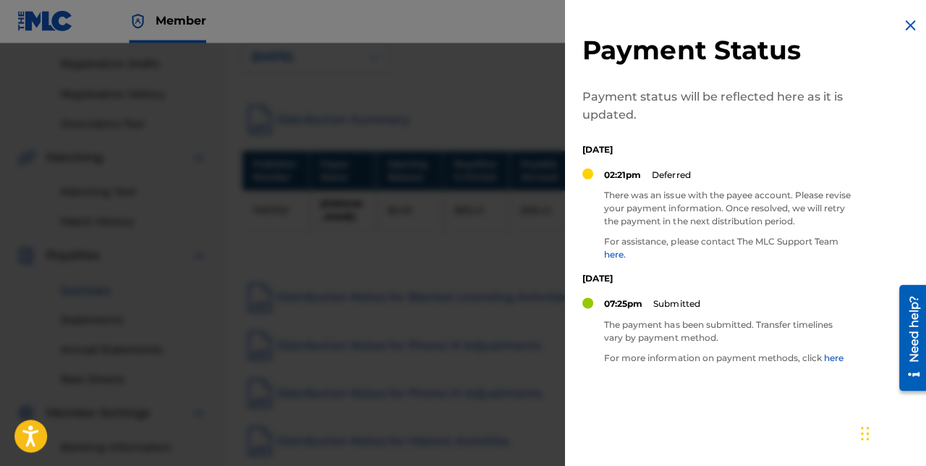
scroll to position [238, 0]
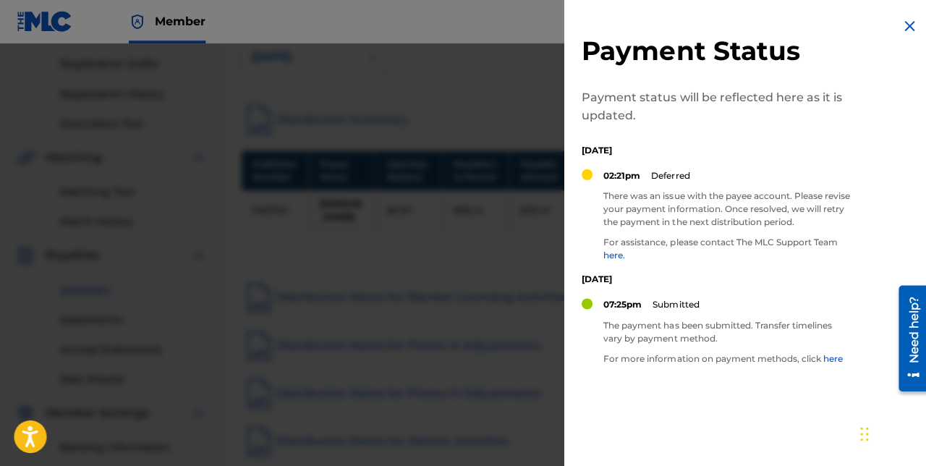
click at [825, 356] on link "here" at bounding box center [831, 357] width 20 height 11
click at [260, 305] on div at bounding box center [463, 276] width 926 height 466
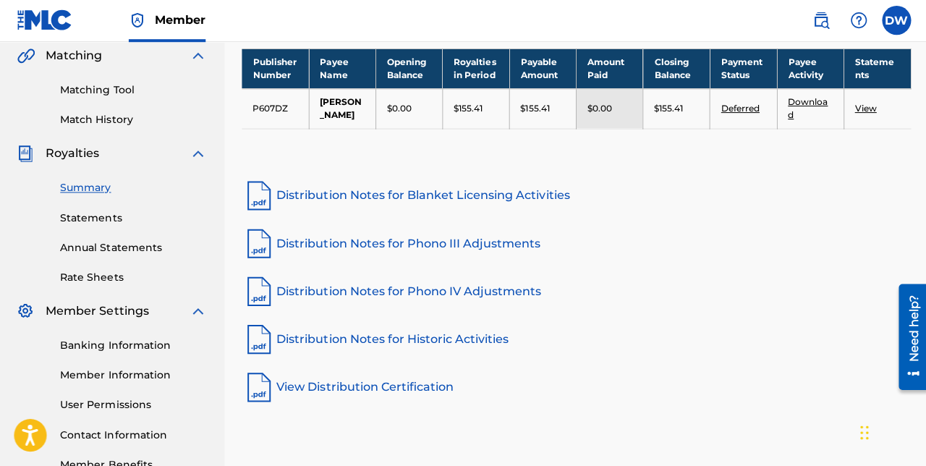
scroll to position [370, 0]
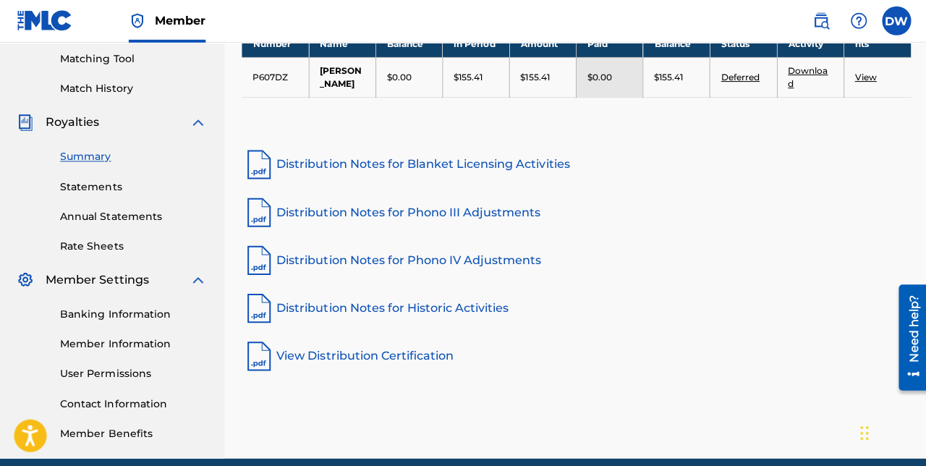
click at [86, 436] on link "Member Benefits" at bounding box center [134, 432] width 146 height 15
click at [81, 317] on link "Banking Information" at bounding box center [134, 314] width 146 height 15
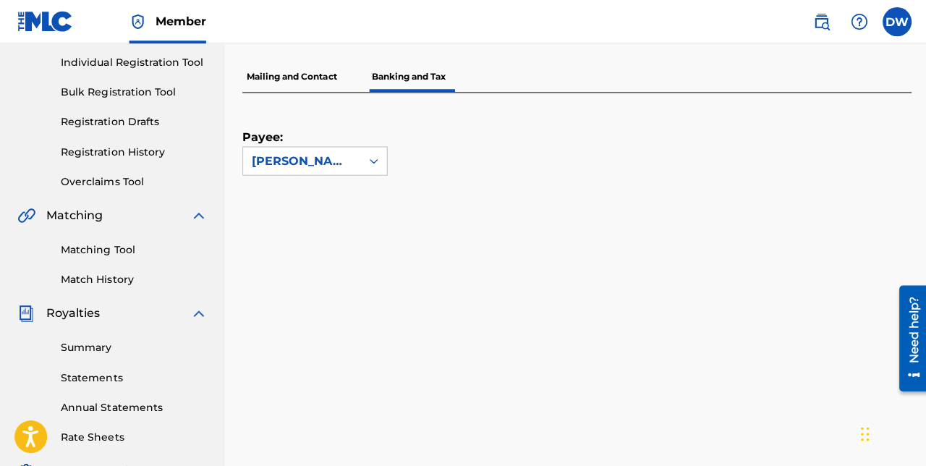
scroll to position [191, 0]
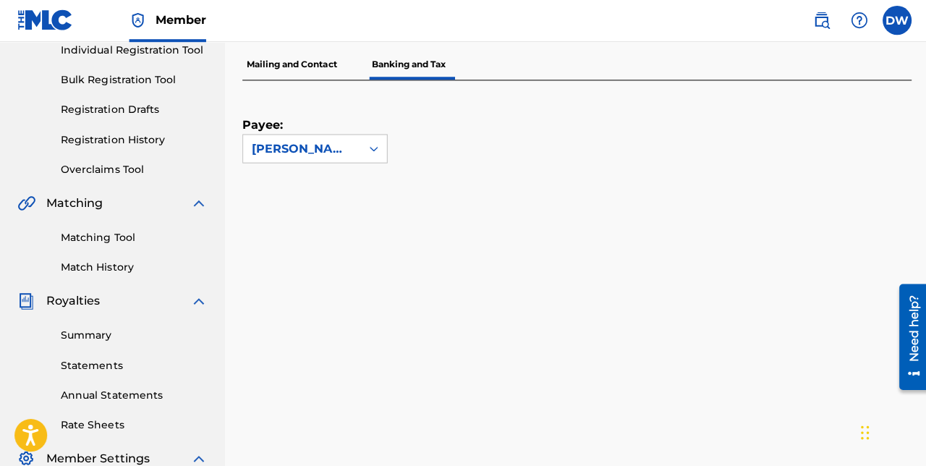
click at [80, 337] on link "Summary" at bounding box center [134, 335] width 146 height 15
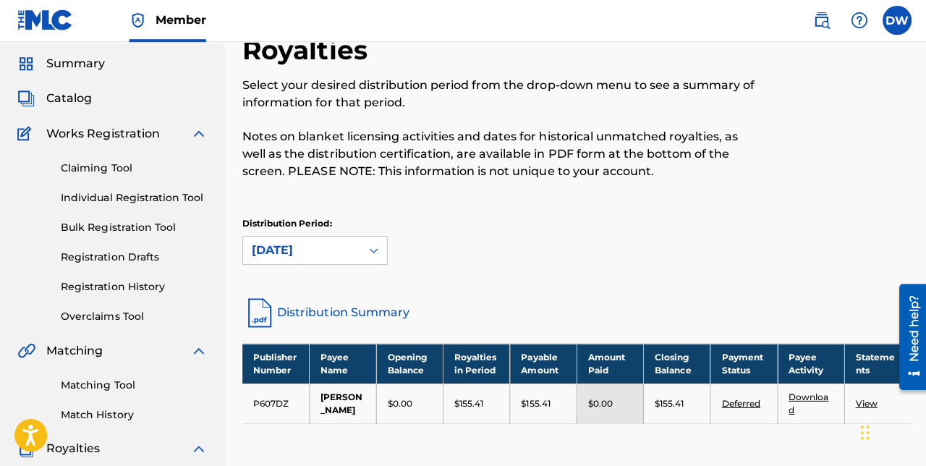
scroll to position [45, 0]
click at [105, 198] on link "Individual Registration Tool" at bounding box center [134, 197] width 146 height 15
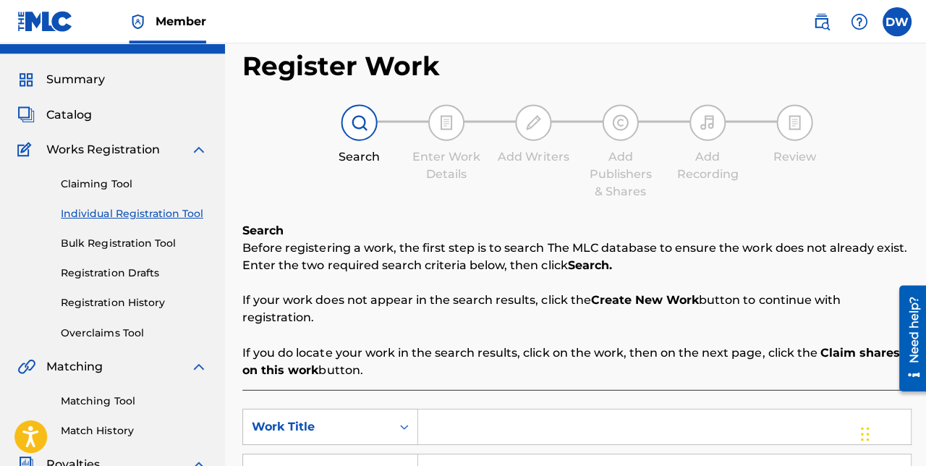
scroll to position [22, 0]
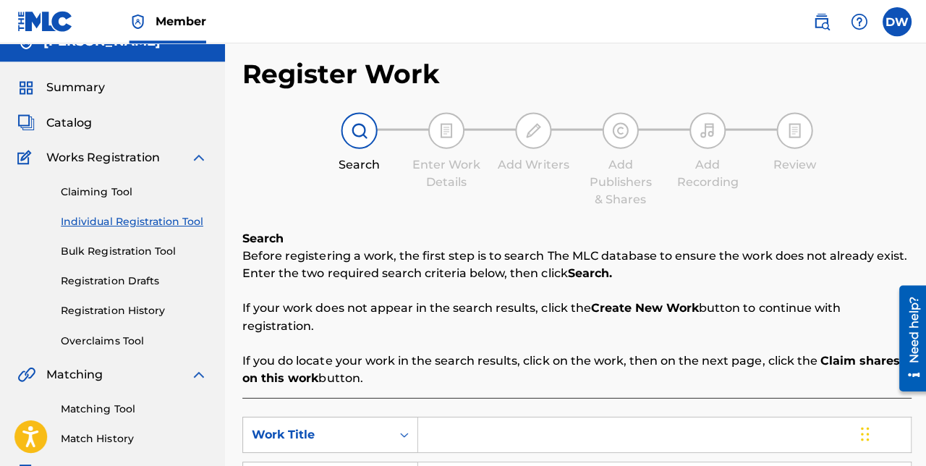
click at [459, 149] on div "Enter Work Details" at bounding box center [445, 151] width 72 height 78
click at [443, 146] on div at bounding box center [445, 130] width 36 height 36
click at [446, 147] on div at bounding box center [445, 130] width 36 height 36
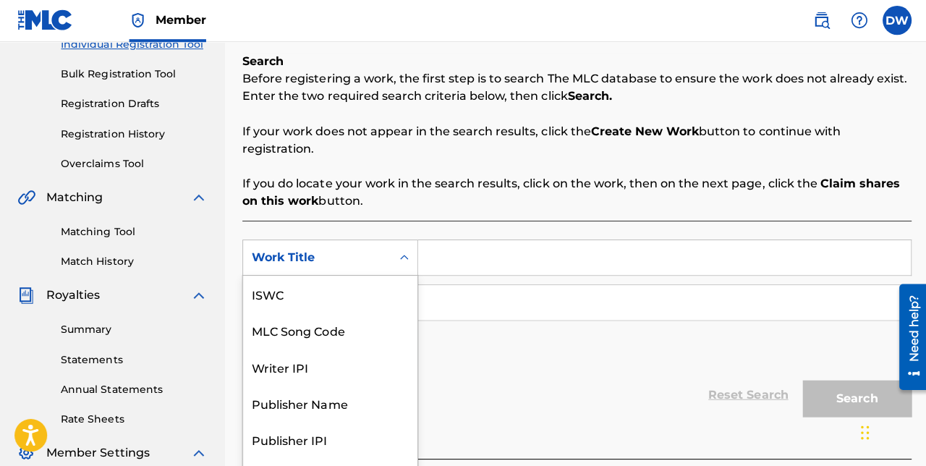
scroll to position [36, 0]
click at [509, 241] on input "Search Form" at bounding box center [662, 258] width 491 height 35
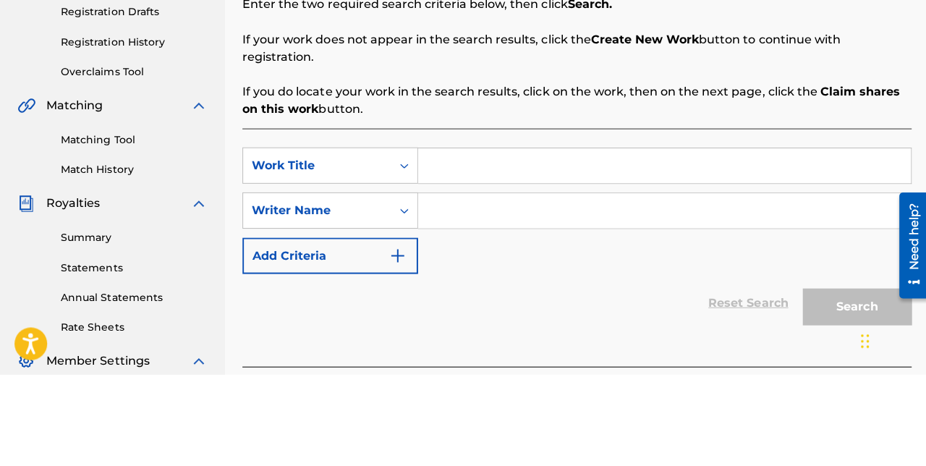
scroll to position [198, 0]
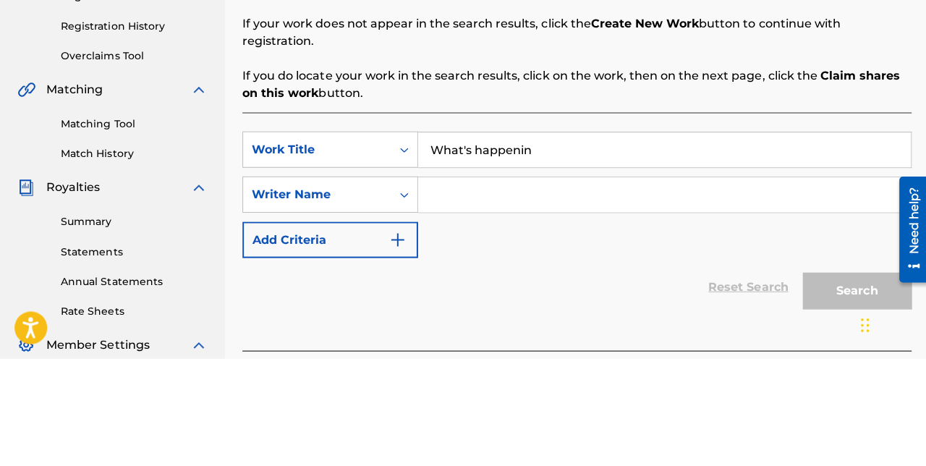
type input "What's happenin"
click at [506, 298] on input "Search Form" at bounding box center [662, 302] width 491 height 35
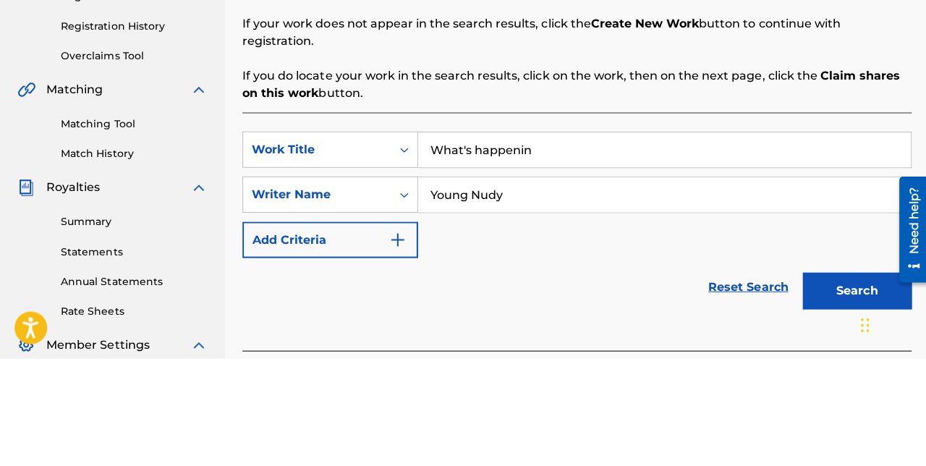
type input "Young Nudy"
click at [858, 398] on button "Search" at bounding box center [854, 398] width 109 height 36
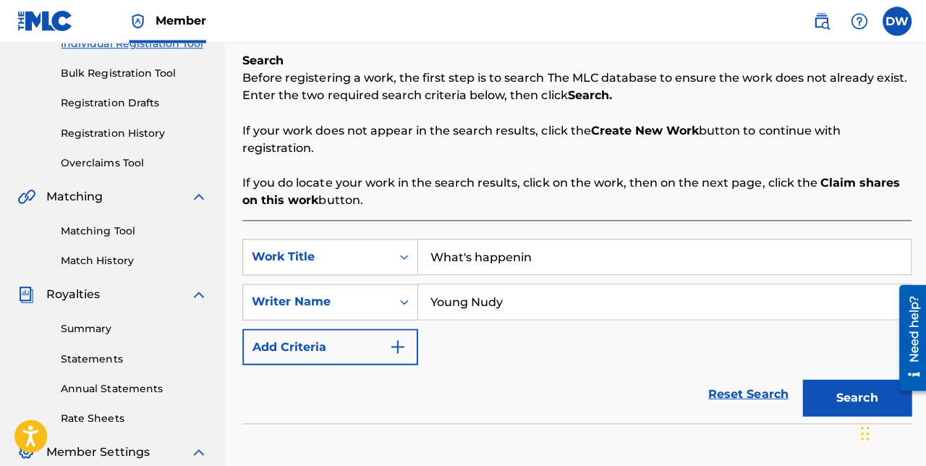
click at [849, 390] on button "Search" at bounding box center [854, 397] width 109 height 36
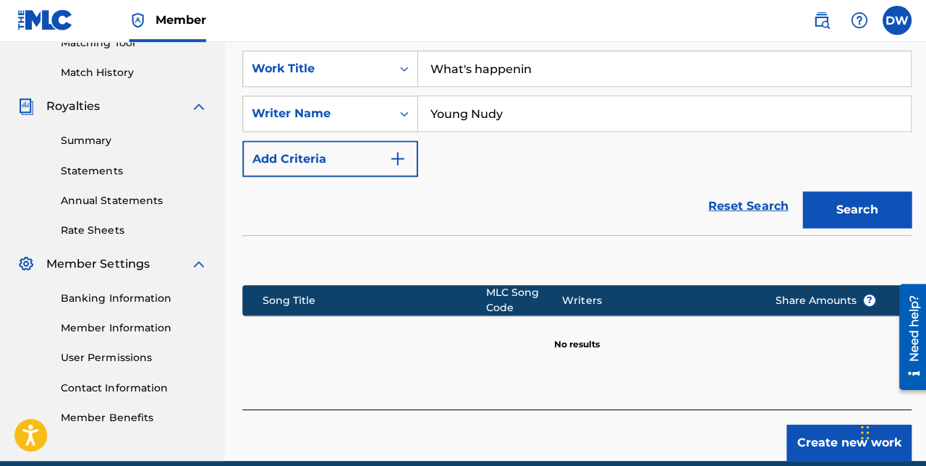
scroll to position [387, 0]
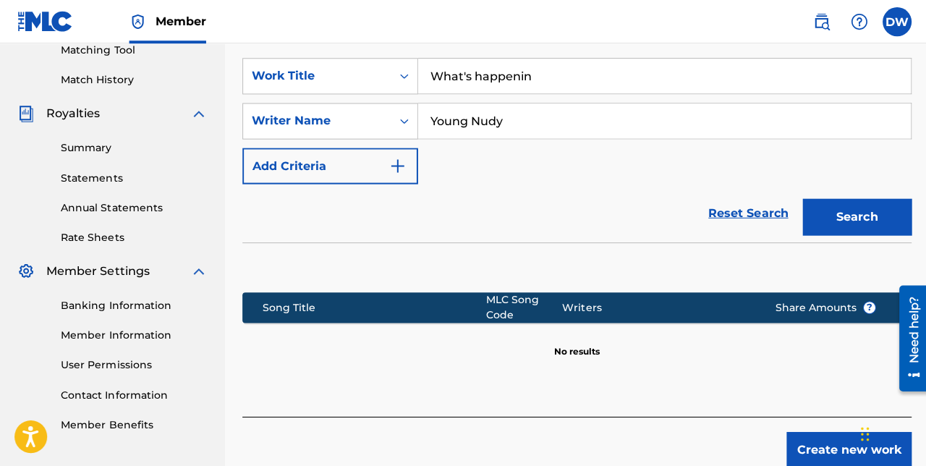
click at [849, 211] on button "Search" at bounding box center [854, 216] width 109 height 36
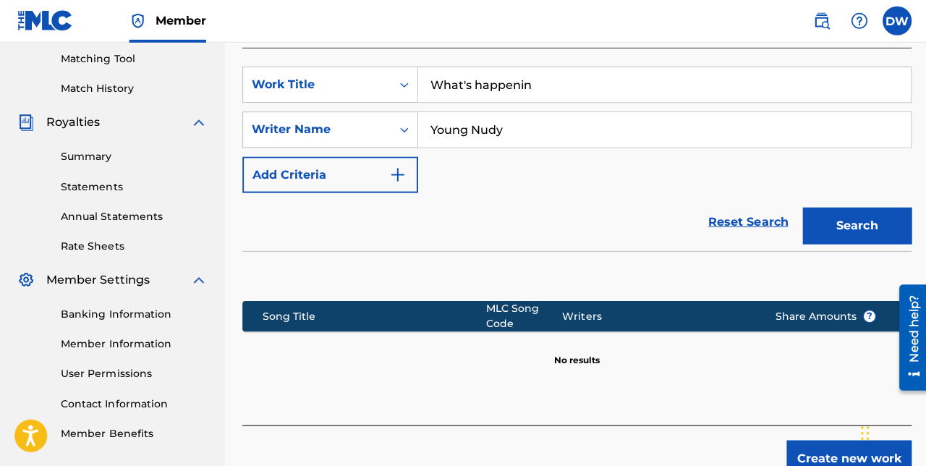
scroll to position [378, 0]
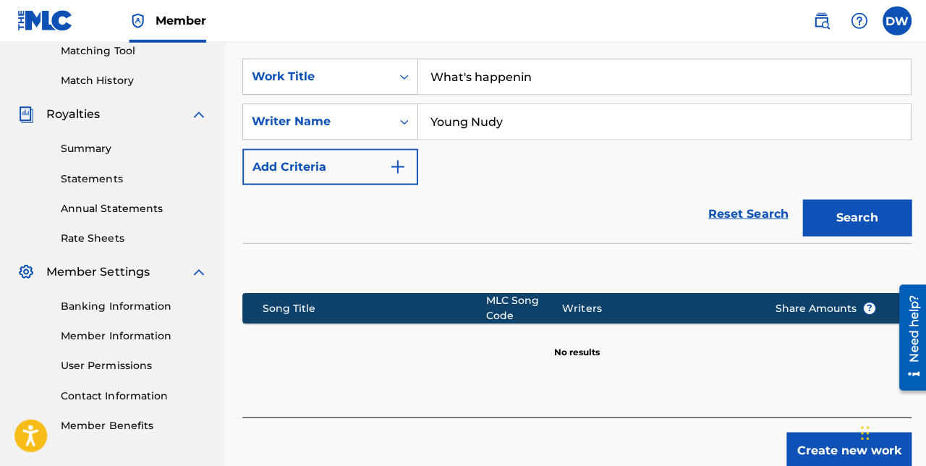
click at [387, 159] on button "Add Criteria" at bounding box center [329, 167] width 175 height 36
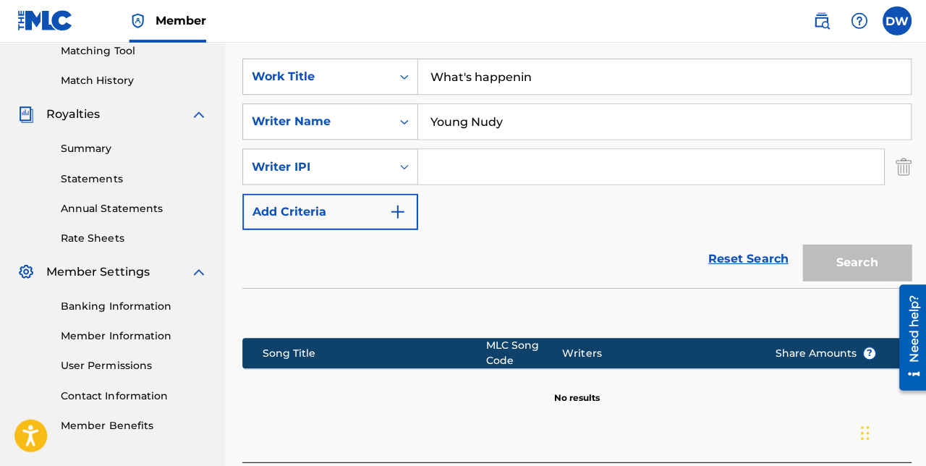
click at [847, 259] on div "Search" at bounding box center [851, 259] width 116 height 58
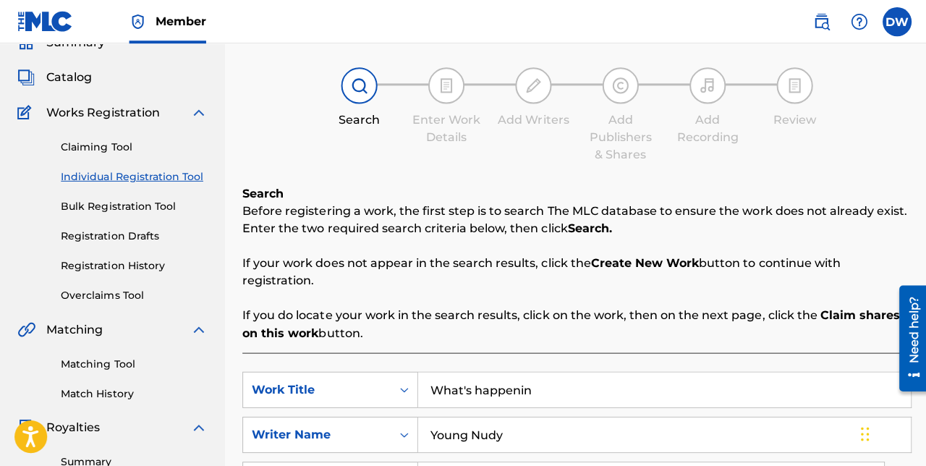
scroll to position [0, 0]
